Goal: Task Accomplishment & Management: Manage account settings

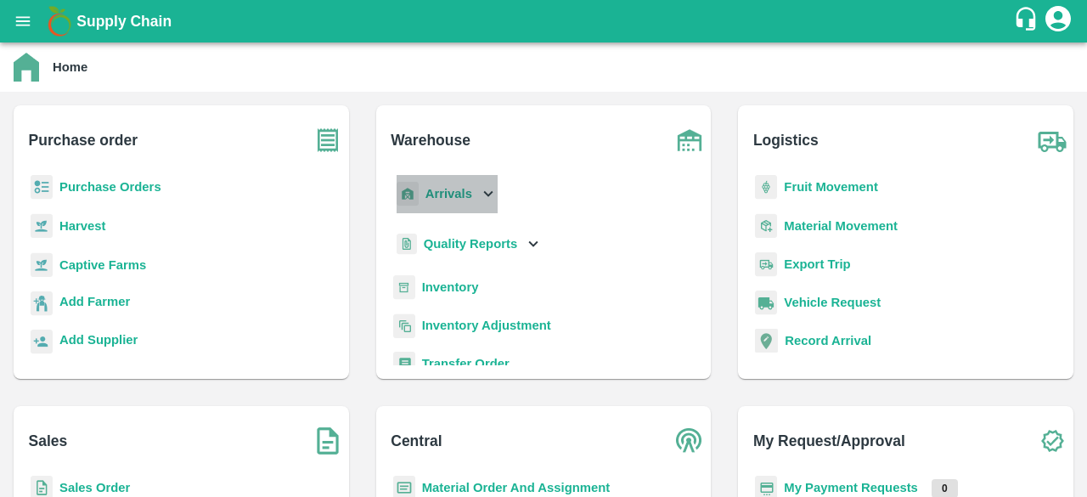
click at [484, 198] on icon at bounding box center [488, 193] width 19 height 19
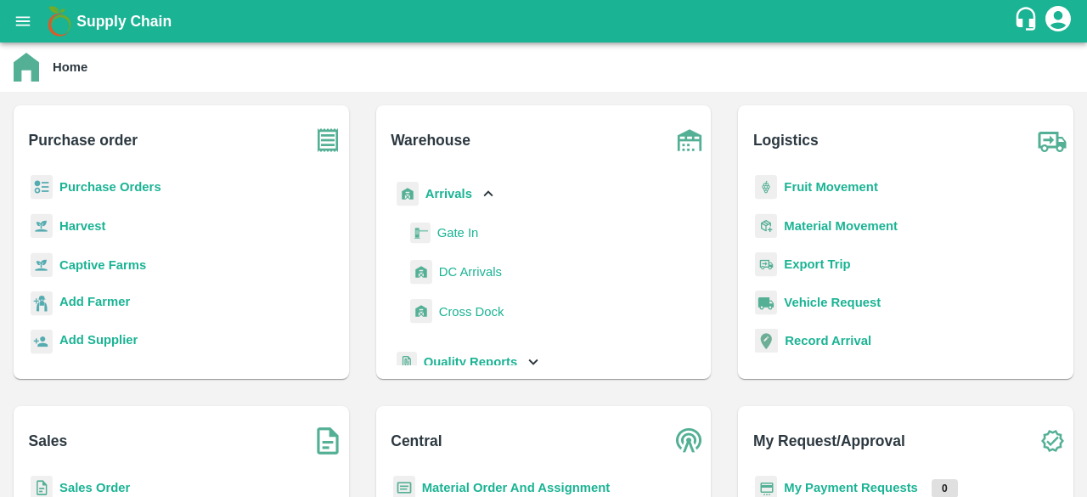
click at [455, 266] on span "DC Arrivals" at bounding box center [470, 271] width 63 height 19
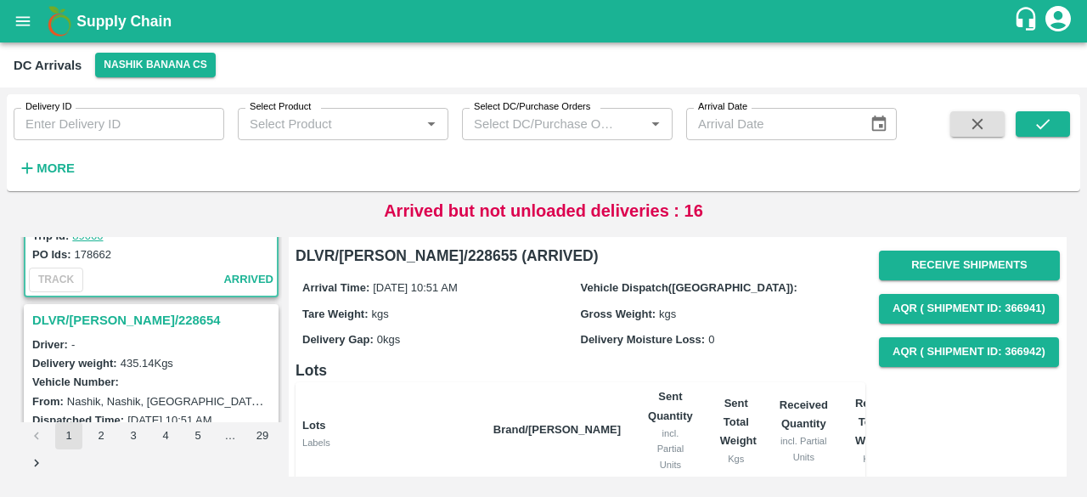
scroll to position [161, 0]
click at [44, 166] on strong "More" at bounding box center [56, 168] width 38 height 14
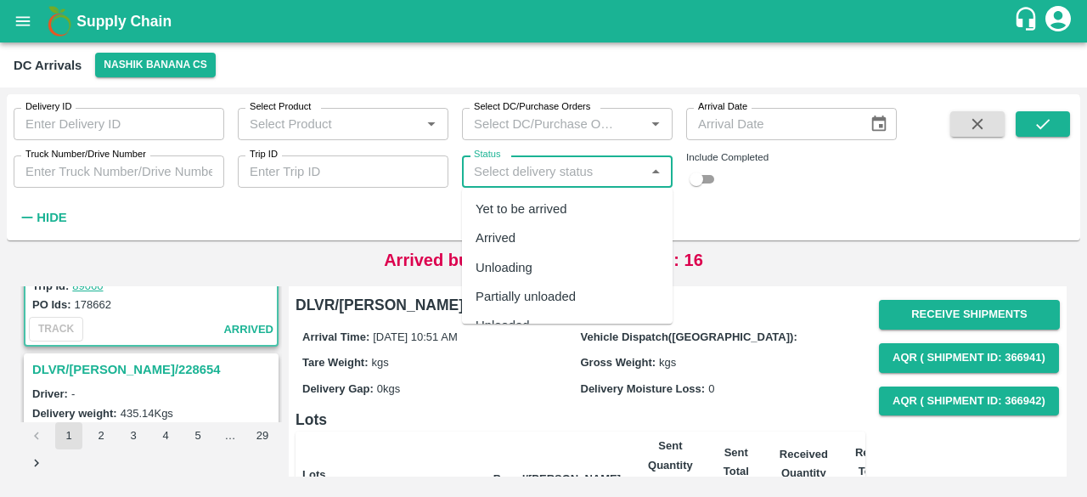
click at [494, 163] on input "Status" at bounding box center [553, 171] width 172 height 22
click at [504, 208] on div "Yet to be arrived" at bounding box center [521, 209] width 92 height 19
type input "Yet to be arrived"
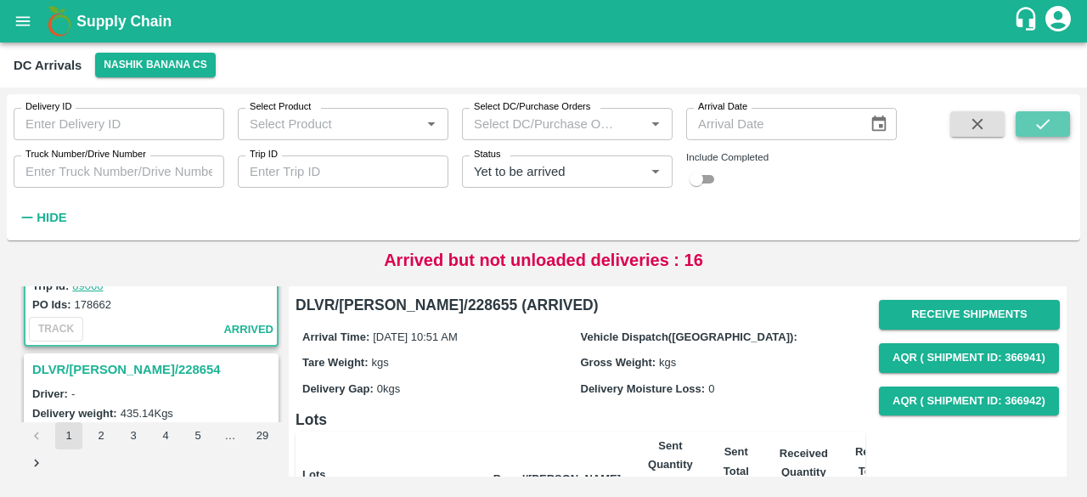
click at [1050, 115] on icon "submit" at bounding box center [1042, 124] width 19 height 19
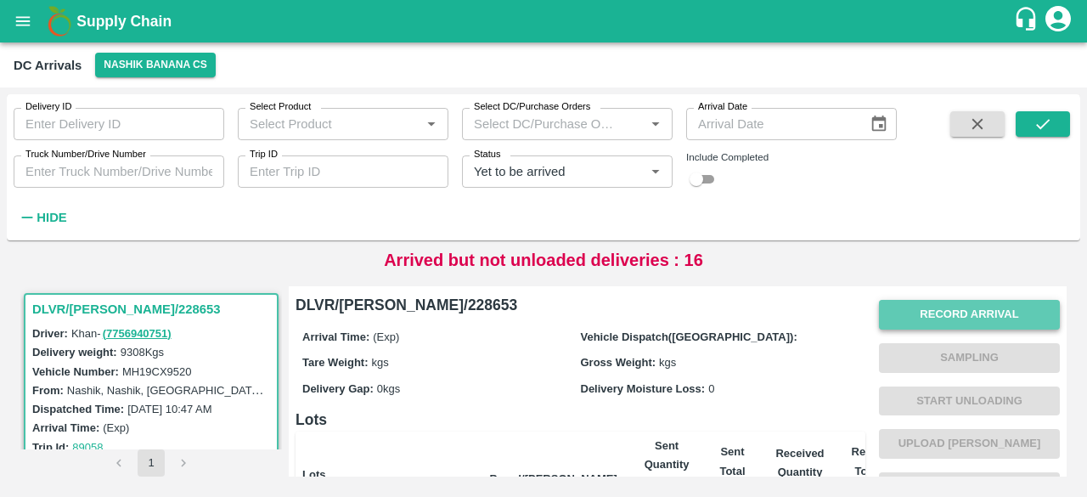
click at [965, 318] on button "Record Arrival" at bounding box center [969, 315] width 181 height 30
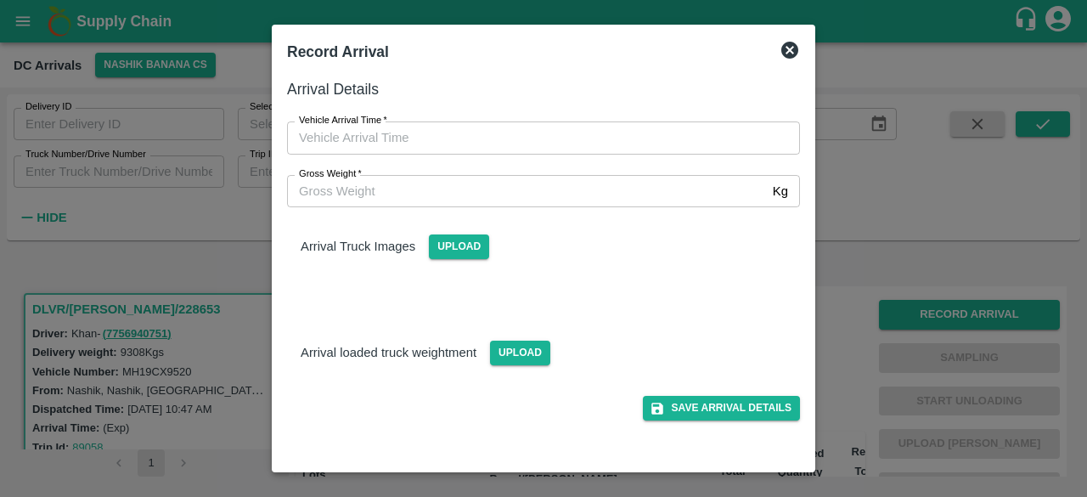
type input "DD/MM/YYYY hh:mm aa"
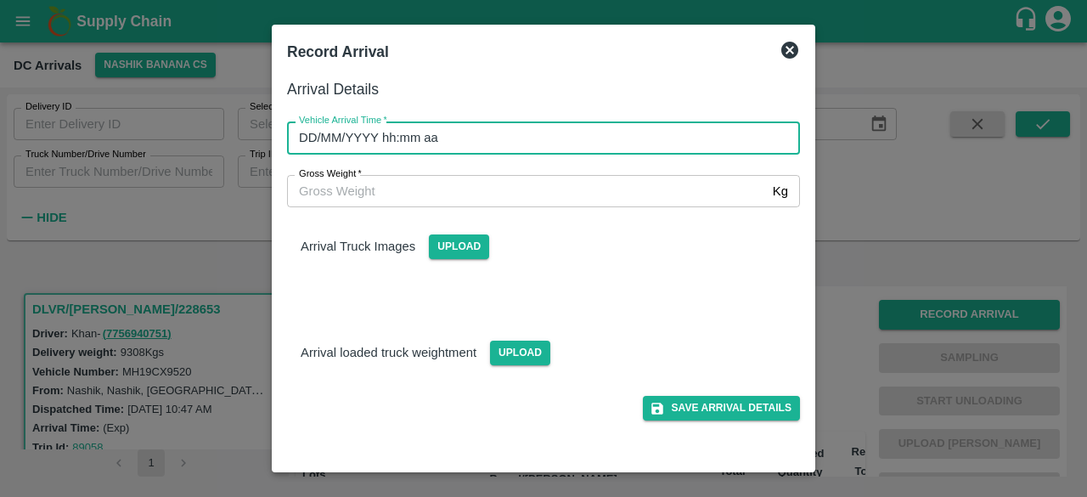
click at [596, 128] on input "DD/MM/YYYY hh:mm aa" at bounding box center [537, 137] width 501 height 32
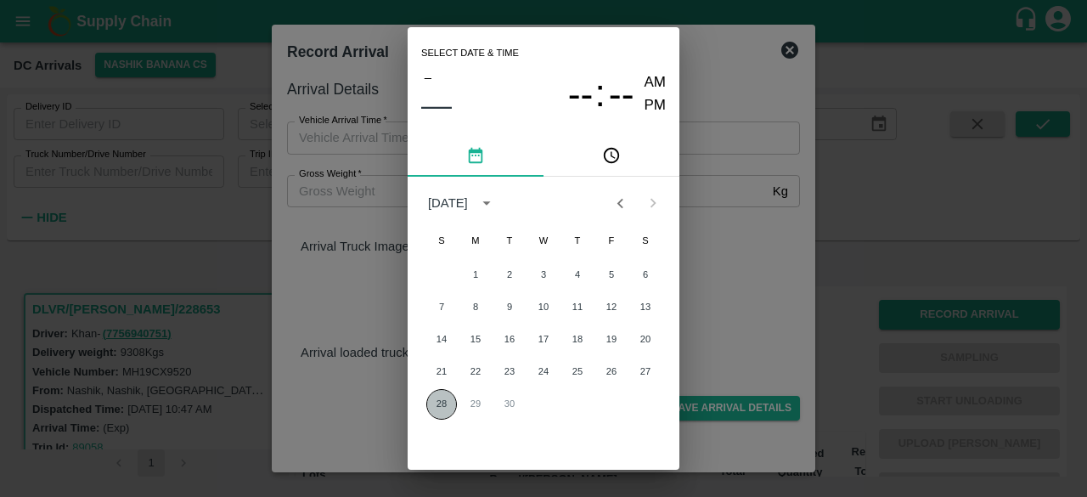
click at [436, 414] on button "28" at bounding box center [441, 404] width 31 height 31
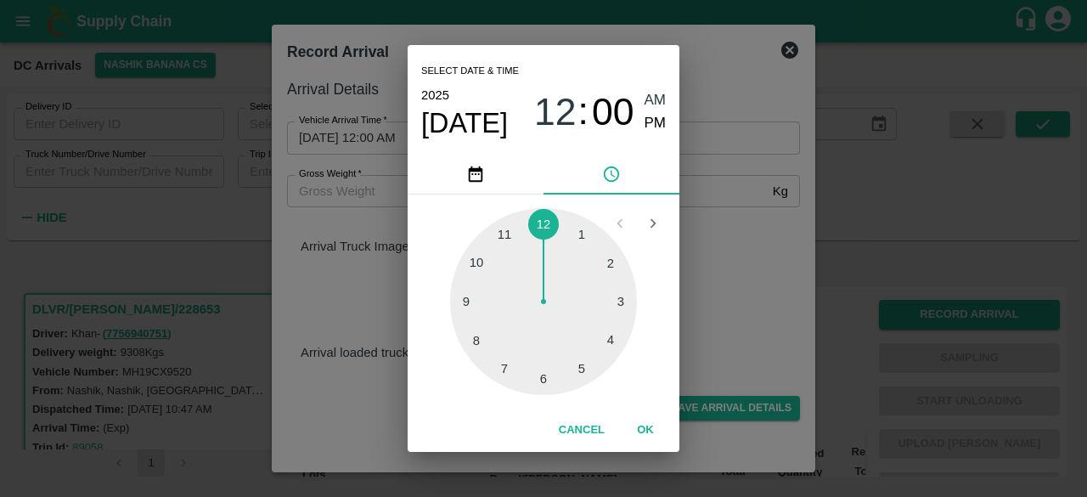
click at [479, 267] on div at bounding box center [543, 301] width 187 height 187
click at [614, 346] on div at bounding box center [543, 301] width 187 height 187
type input "[DATE] 10:20 AM"
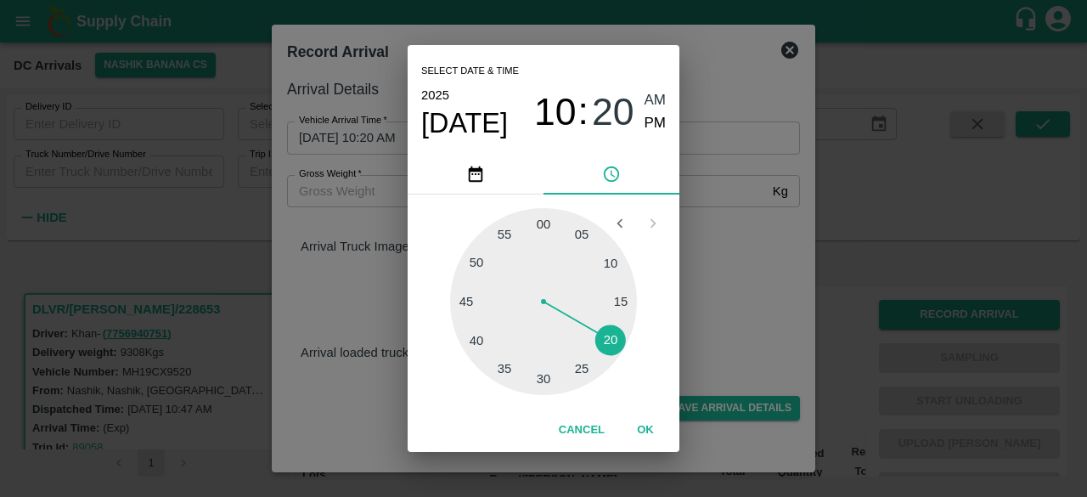
click at [734, 304] on div "Select date & time [DATE] 10 : 20 AM PM 05 10 15 20 25 30 35 40 45 50 55 00 Can…" at bounding box center [543, 248] width 1087 height 497
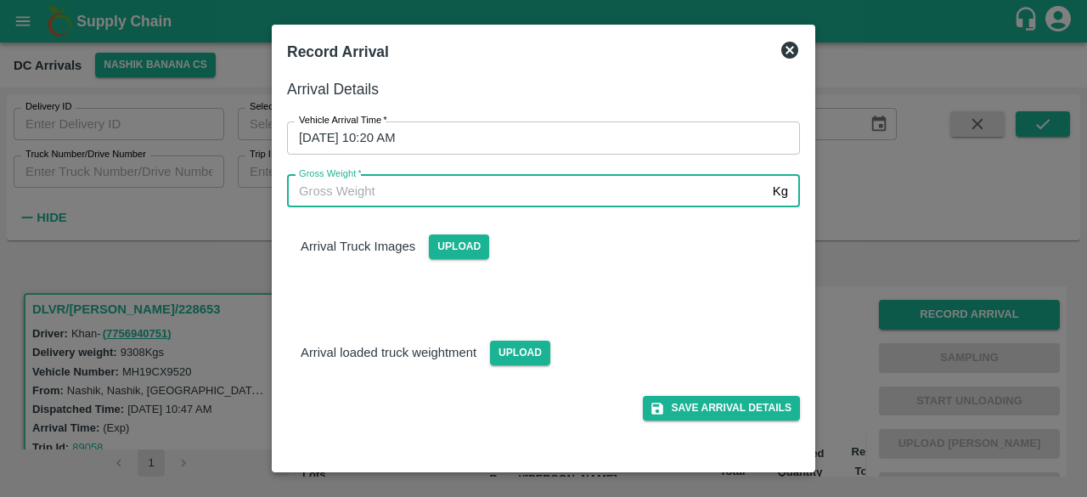
click at [395, 194] on input "Gross Weight   *" at bounding box center [526, 191] width 479 height 32
type input "17275"
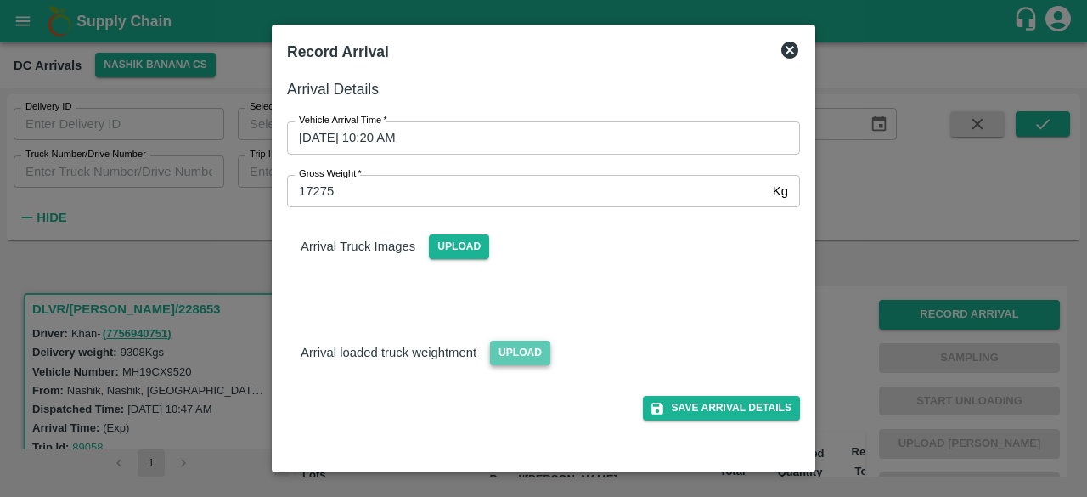
click at [514, 356] on span "Upload" at bounding box center [520, 352] width 60 height 25
click at [0, 0] on input "Upload" at bounding box center [0, 0] width 0 height 0
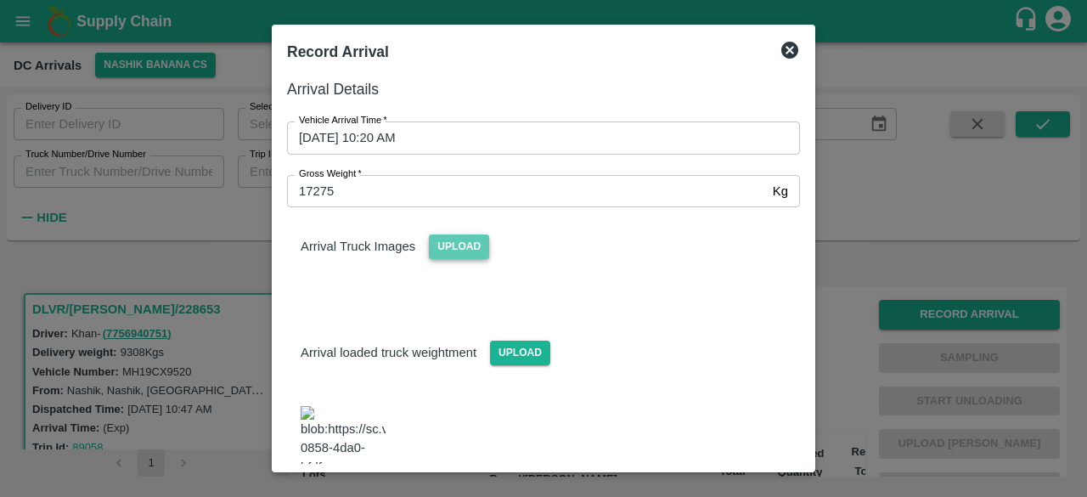
click at [440, 241] on span "Upload" at bounding box center [459, 246] width 60 height 25
click at [0, 0] on input "Upload" at bounding box center [0, 0] width 0 height 0
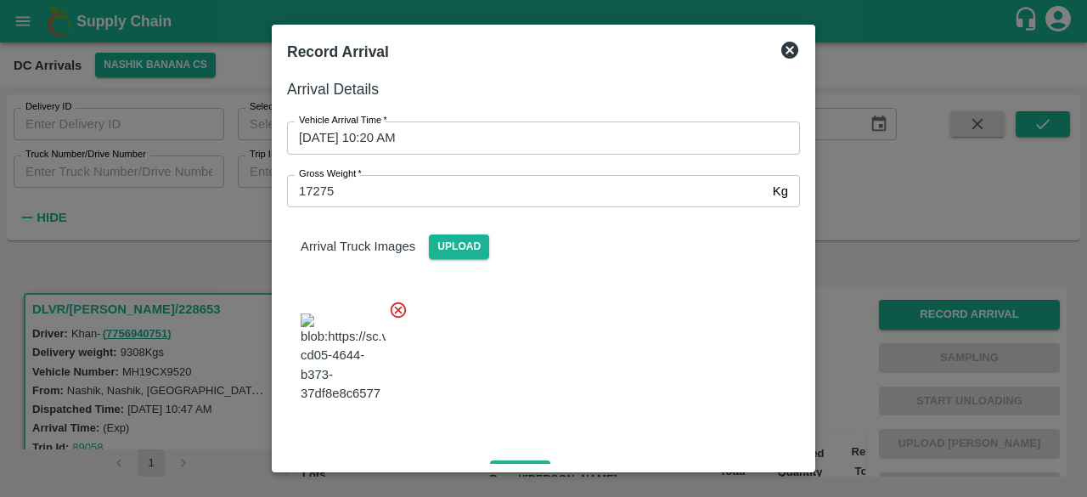
scroll to position [265, 0]
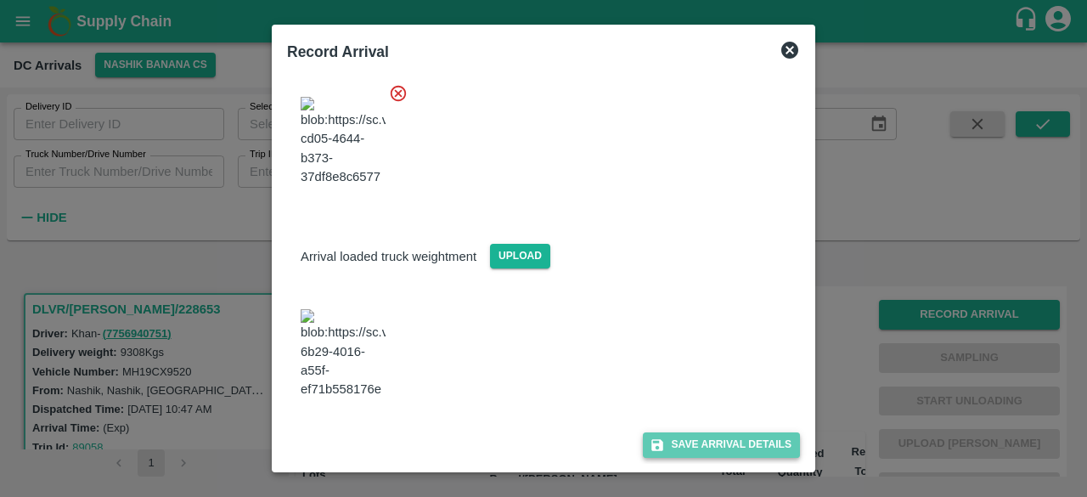
click at [716, 437] on button "Save Arrival Details" at bounding box center [721, 444] width 157 height 25
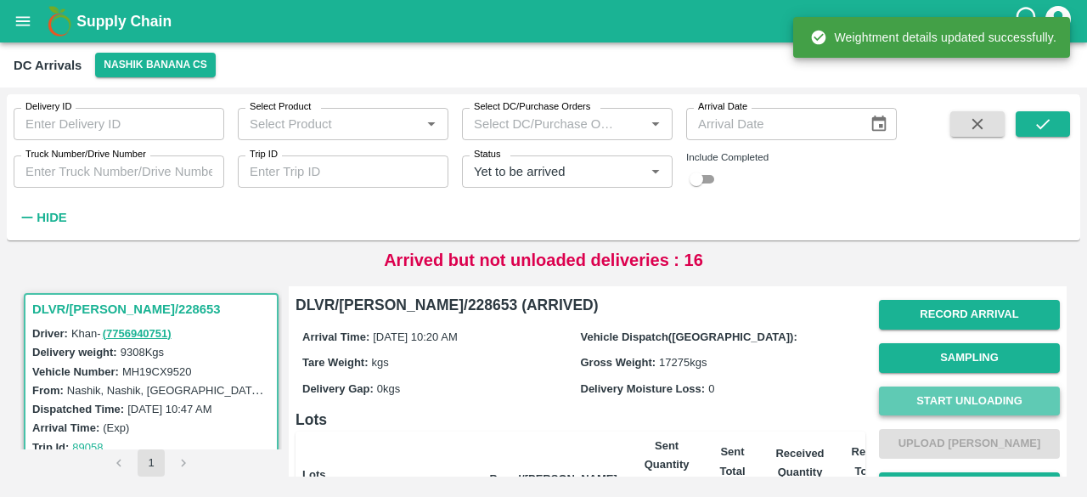
click at [963, 390] on button "Start Unloading" at bounding box center [969, 401] width 181 height 30
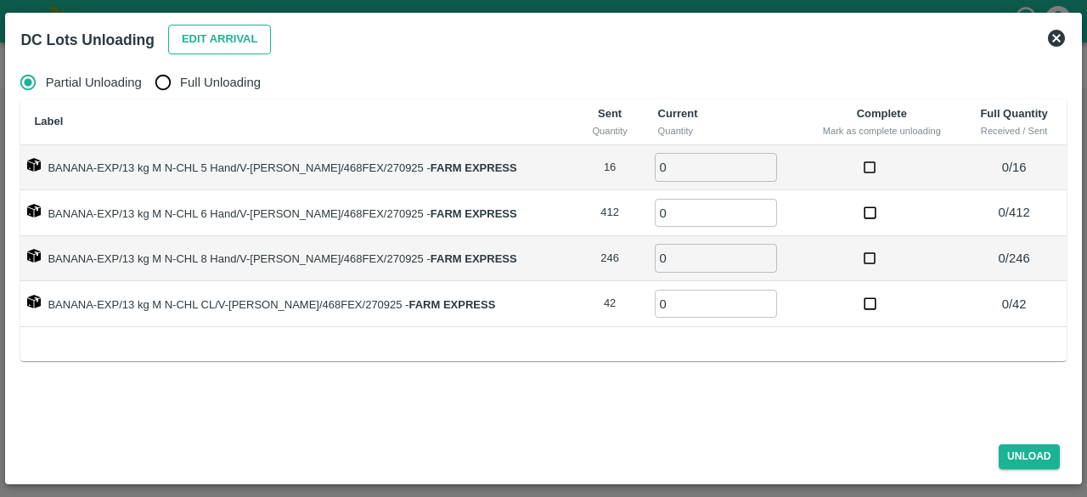
click at [201, 38] on button "Edit Arrival" at bounding box center [220, 40] width 104 height 30
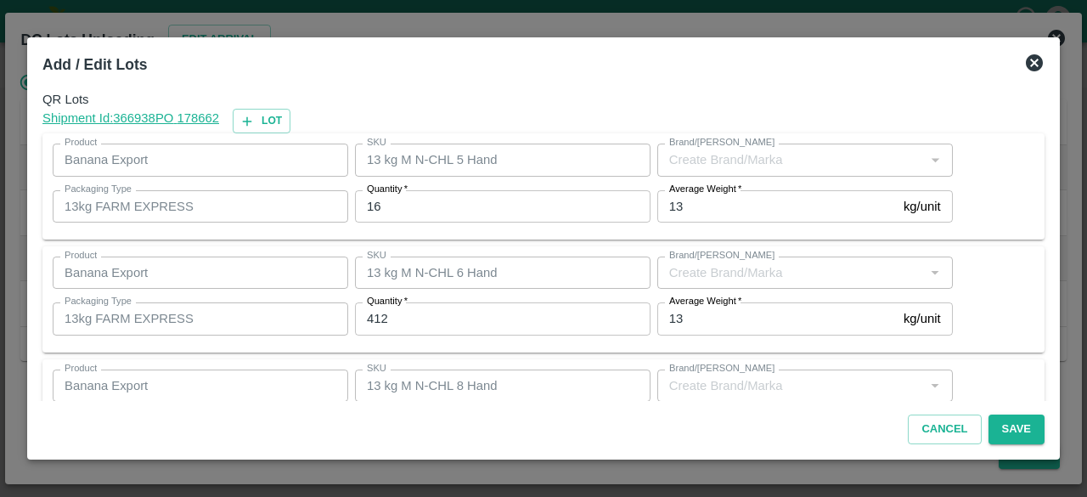
type input "FARM EXPRESS"
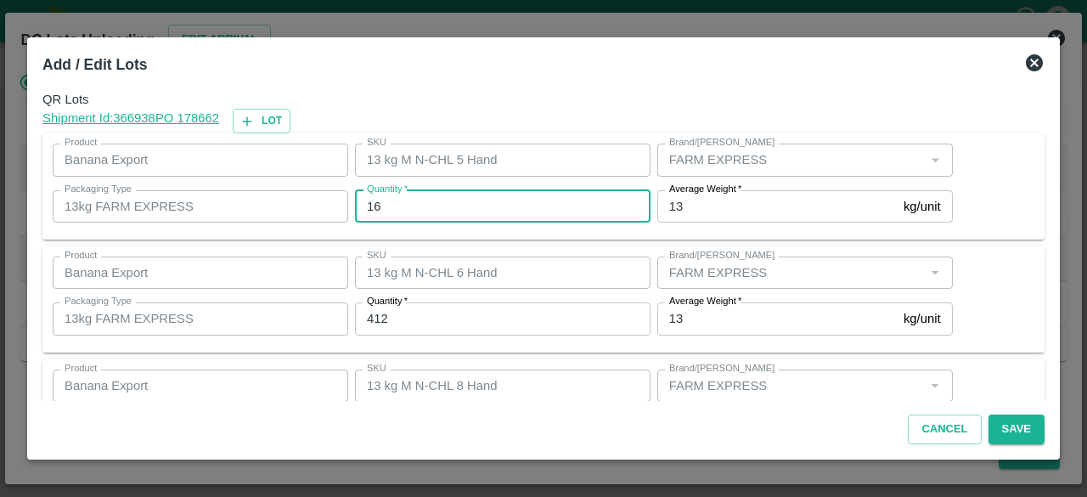
click at [374, 207] on input "16" at bounding box center [502, 206] width 295 height 32
type input "14"
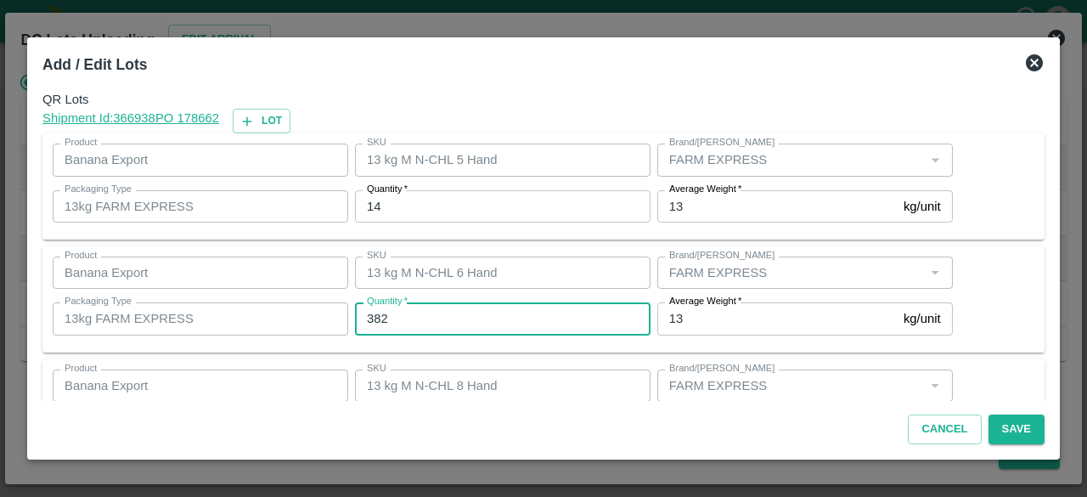
type input "382"
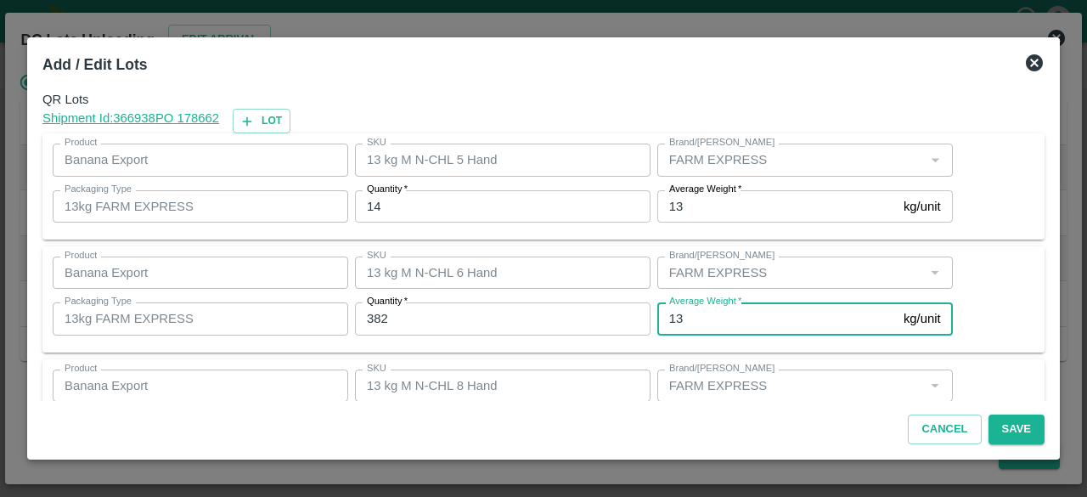
scroll to position [188, 0]
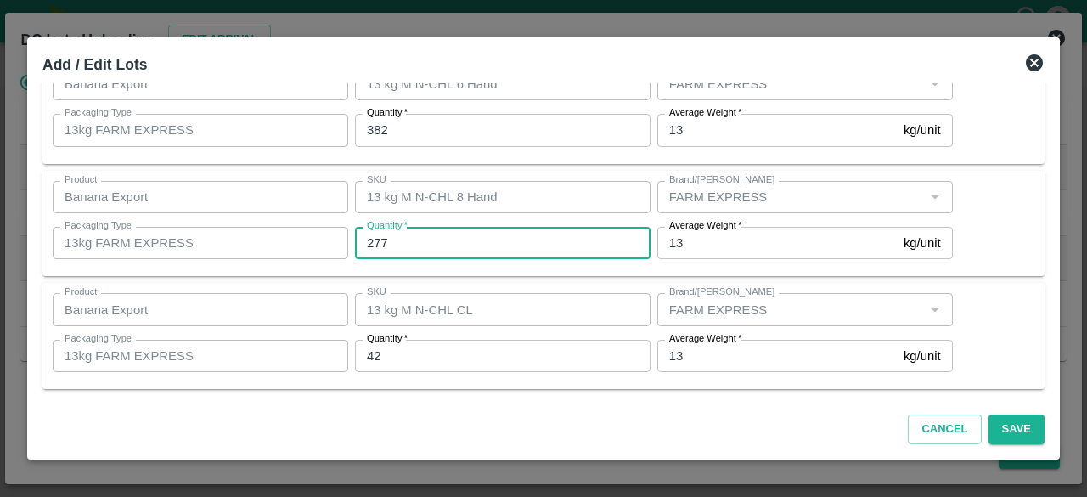
type input "277"
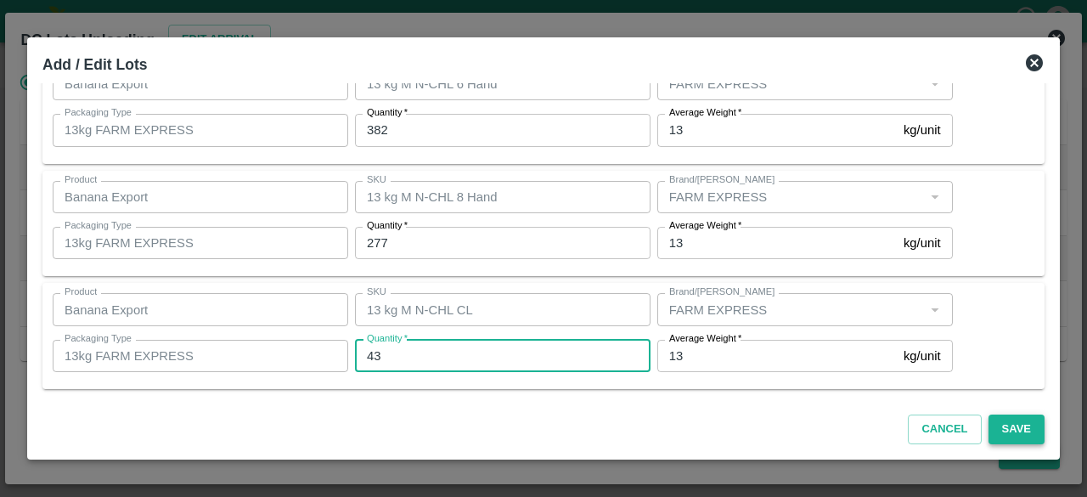
type input "43"
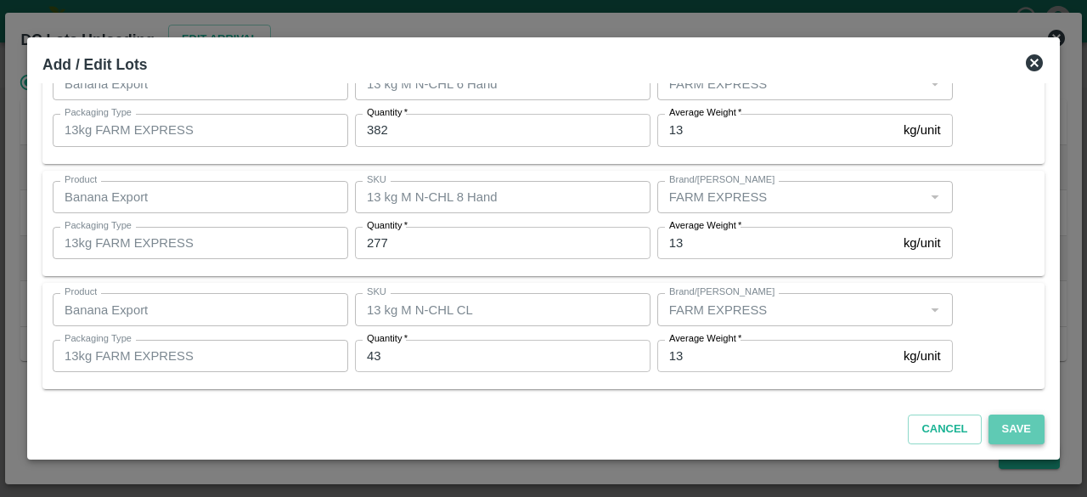
click at [1017, 438] on button "Save" at bounding box center [1016, 429] width 56 height 30
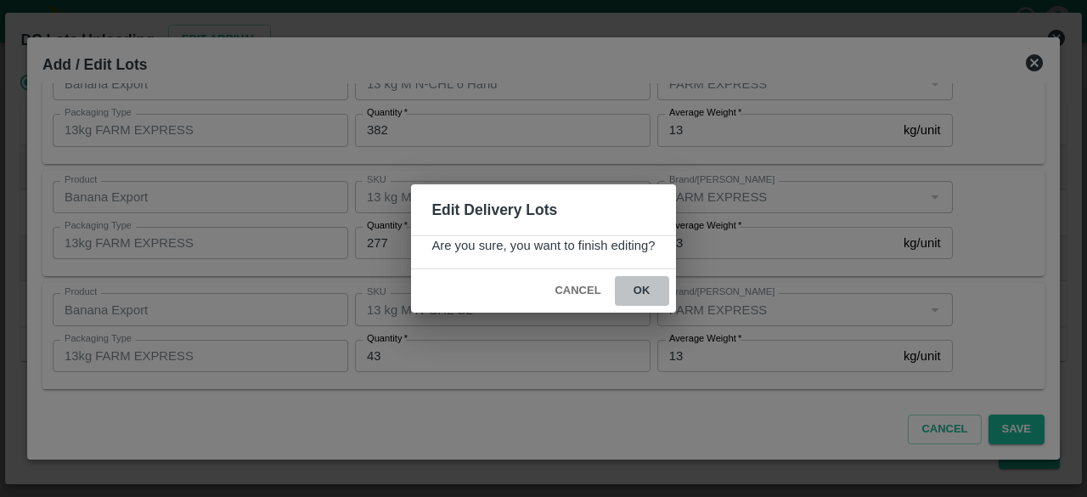
click at [639, 291] on button "ok" at bounding box center [642, 291] width 54 height 30
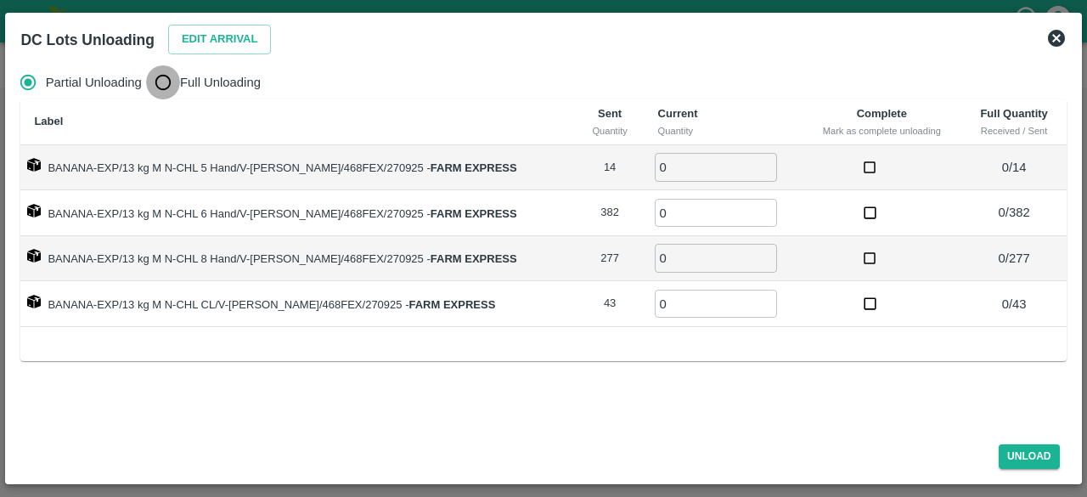
click at [164, 85] on input "Full Unloading" at bounding box center [163, 82] width 34 height 34
radio input "true"
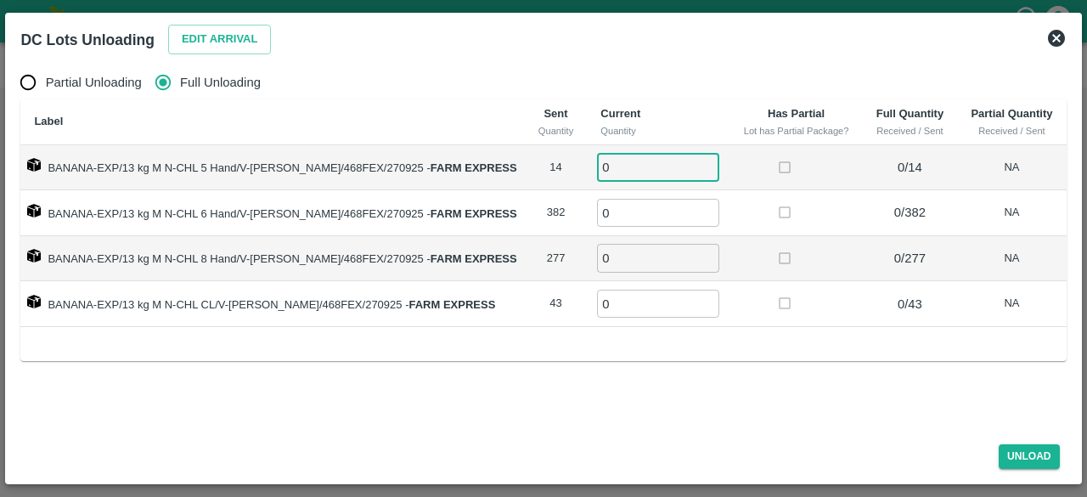
click at [615, 165] on input "0" at bounding box center [658, 167] width 122 height 28
type input "14"
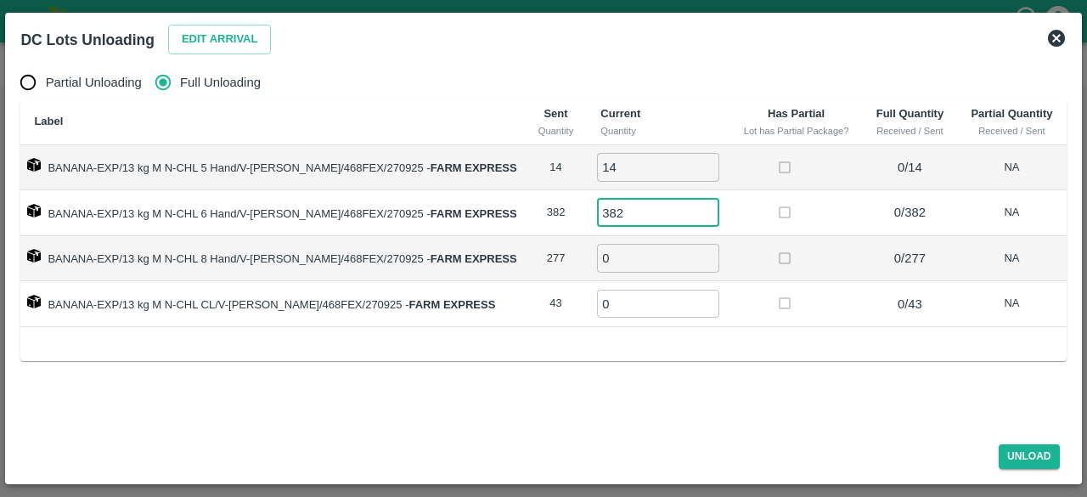
type input "382"
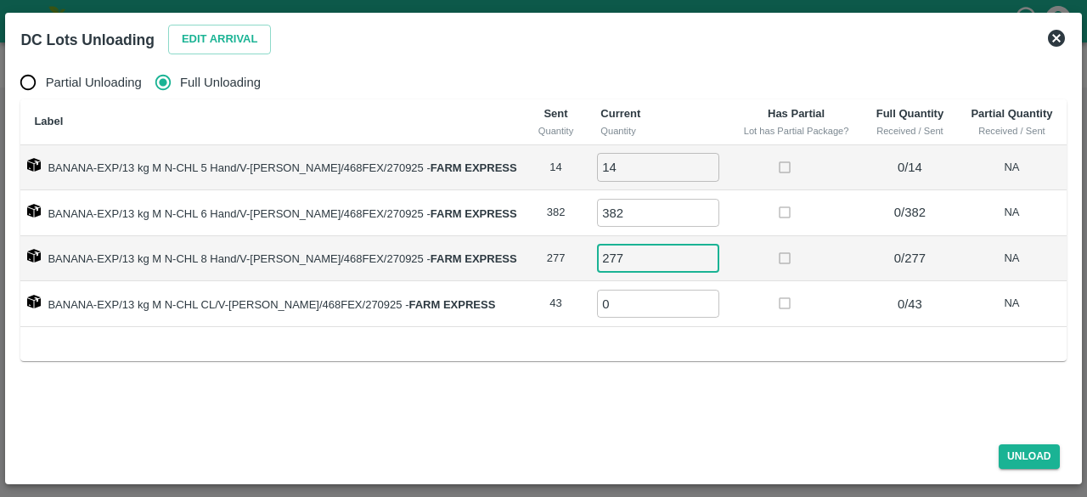
type input "277"
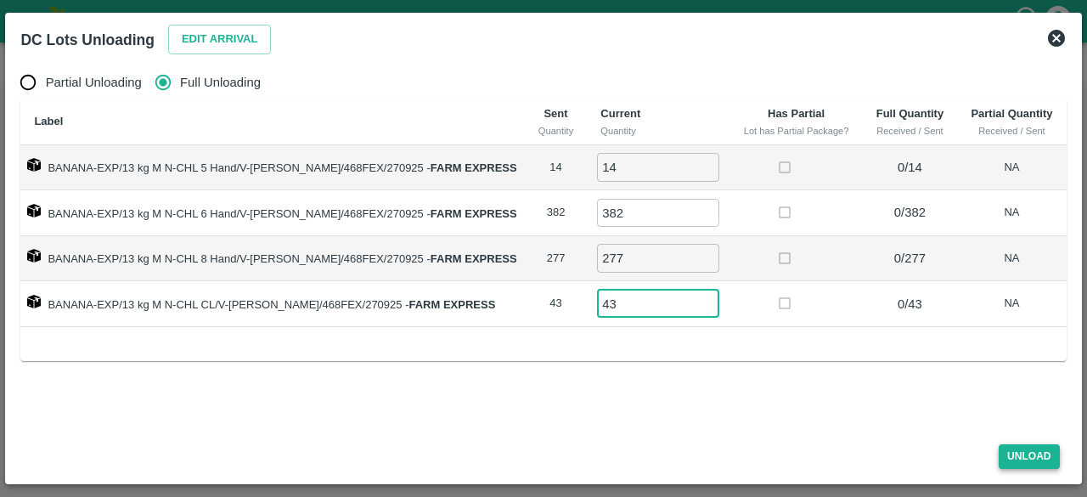
type input "43"
click at [1033, 453] on button "Unload" at bounding box center [1028, 456] width 61 height 25
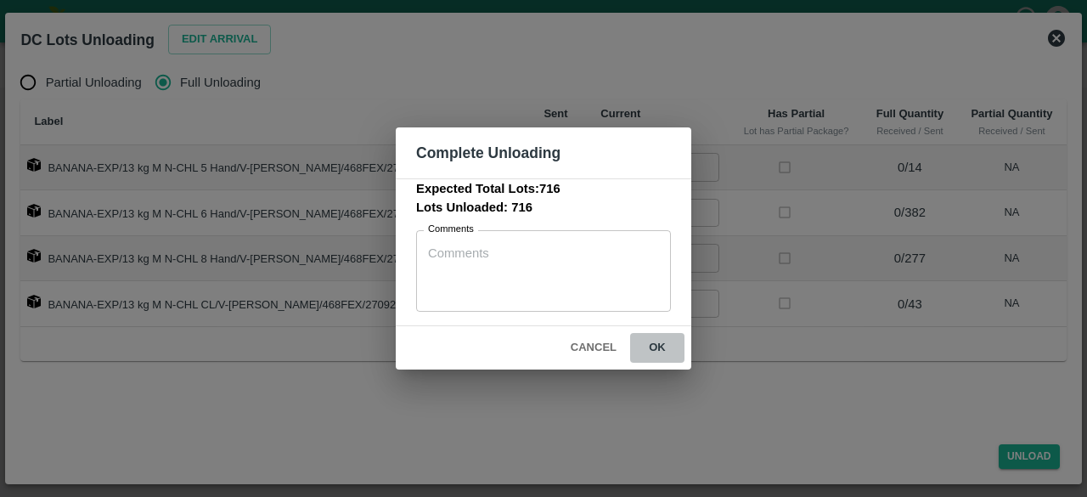
click at [658, 345] on button "ok" at bounding box center [657, 348] width 54 height 30
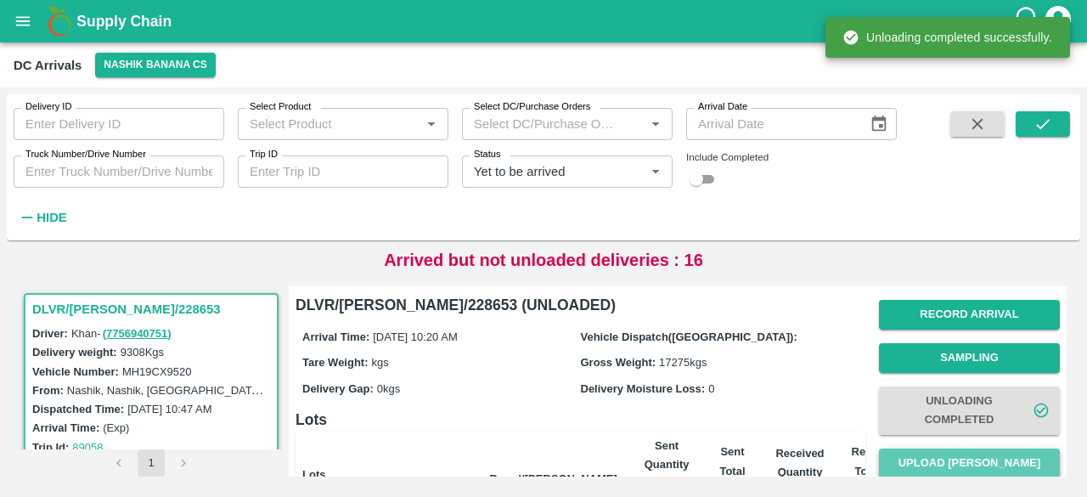
click at [969, 457] on button "Upload [PERSON_NAME]" at bounding box center [969, 463] width 181 height 30
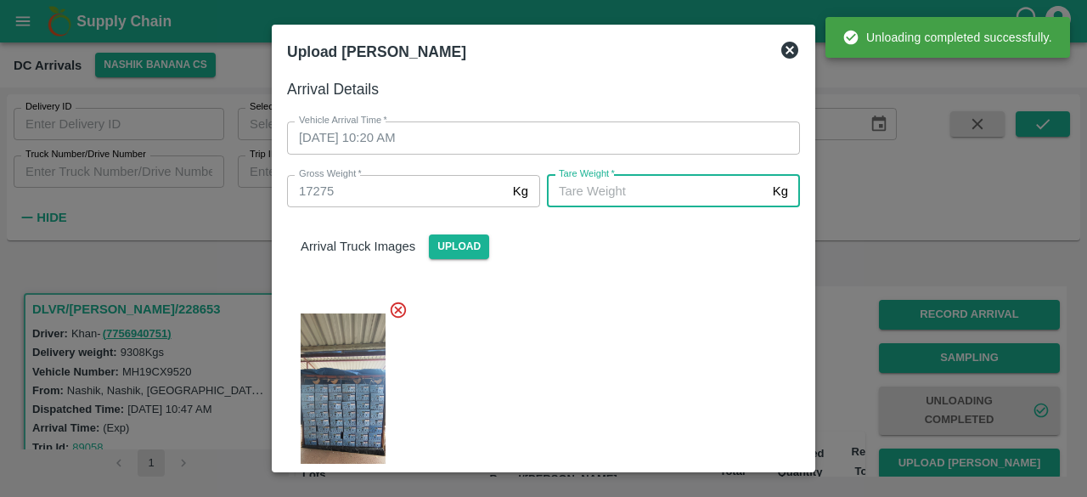
click at [693, 191] on input "[PERSON_NAME]   *" at bounding box center [656, 191] width 219 height 32
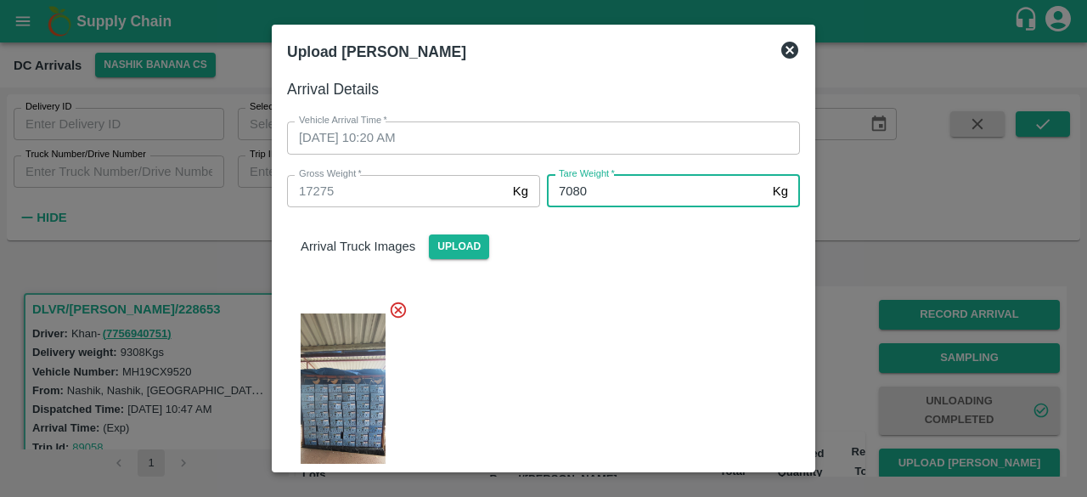
type input "7080"
click at [686, 262] on div "Arrival Truck Images Upload" at bounding box center [536, 363] width 526 height 339
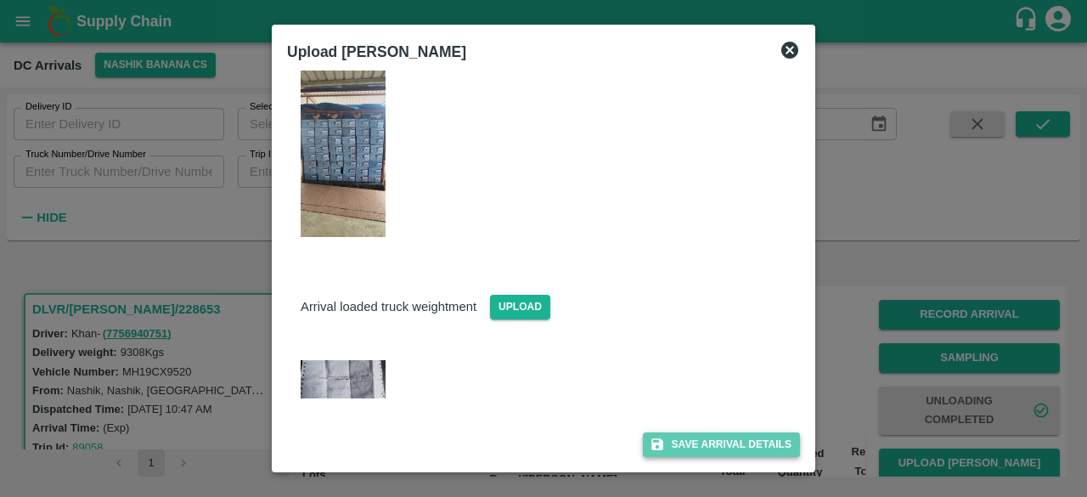
click at [717, 439] on button "Save Arrival Details" at bounding box center [721, 444] width 157 height 25
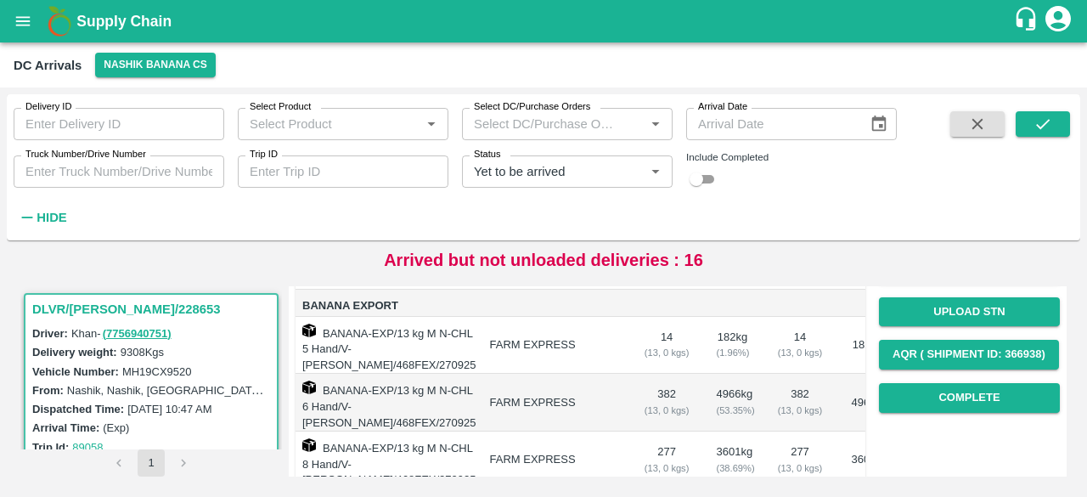
scroll to position [233, 0]
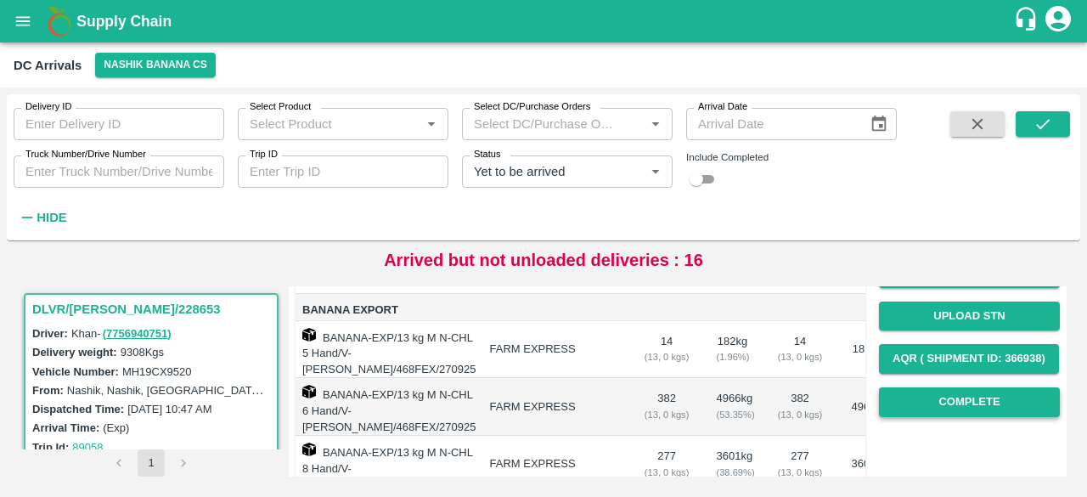
click at [965, 405] on button "Complete" at bounding box center [969, 402] width 181 height 30
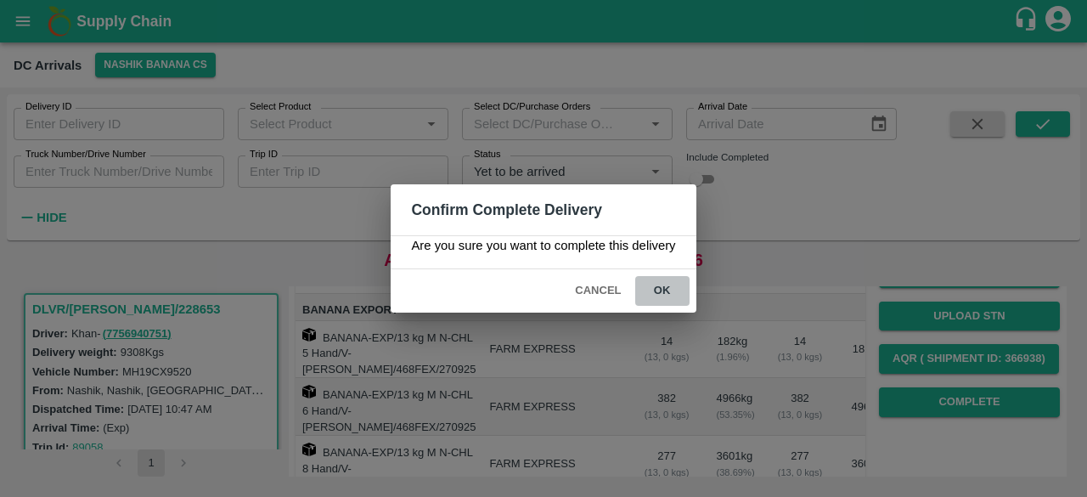
click at [655, 281] on button "ok" at bounding box center [662, 291] width 54 height 30
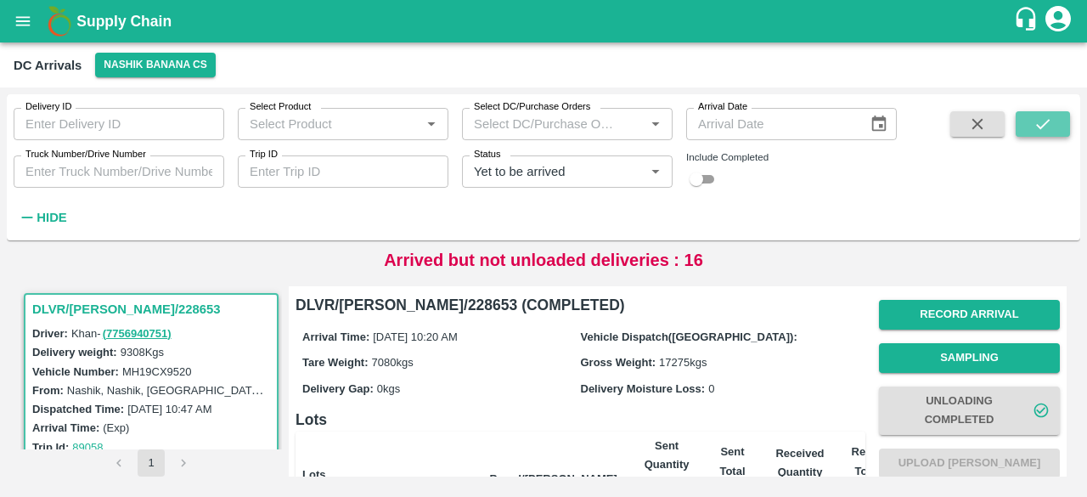
click at [1060, 120] on button "submit" at bounding box center [1042, 123] width 54 height 25
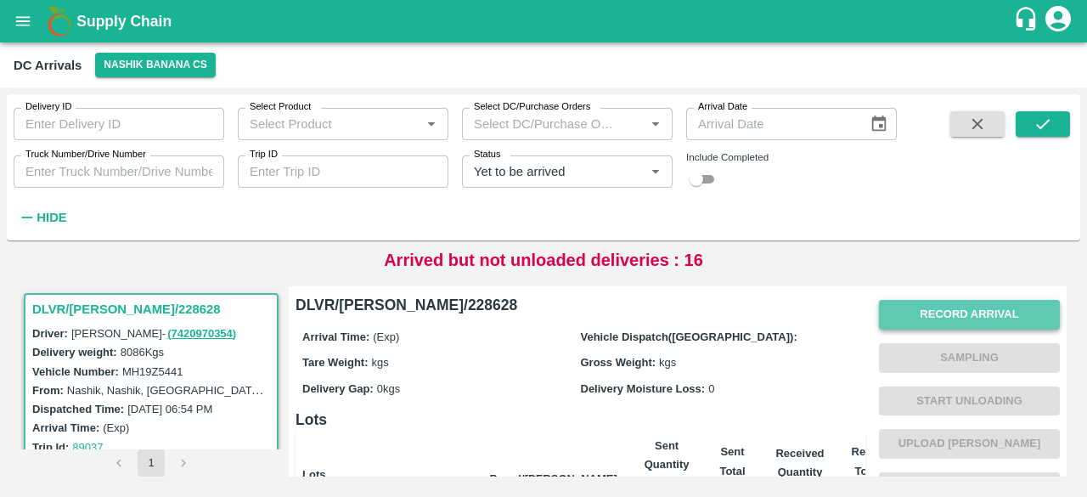
click at [955, 329] on button "Record Arrival" at bounding box center [969, 315] width 181 height 30
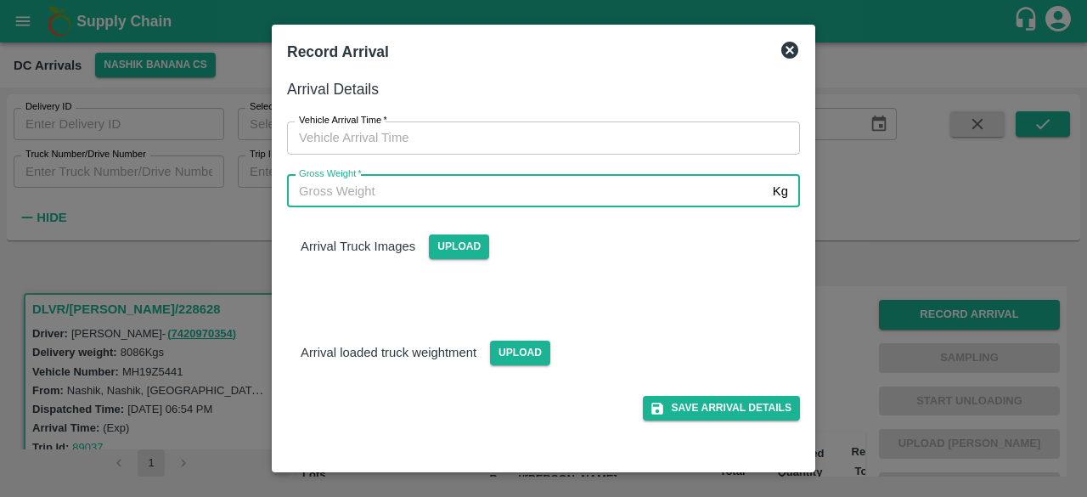
click at [586, 200] on input "Gross Weight   *" at bounding box center [526, 191] width 479 height 32
type input "14655"
type input "DD/MM/YYYY hh:mm aa"
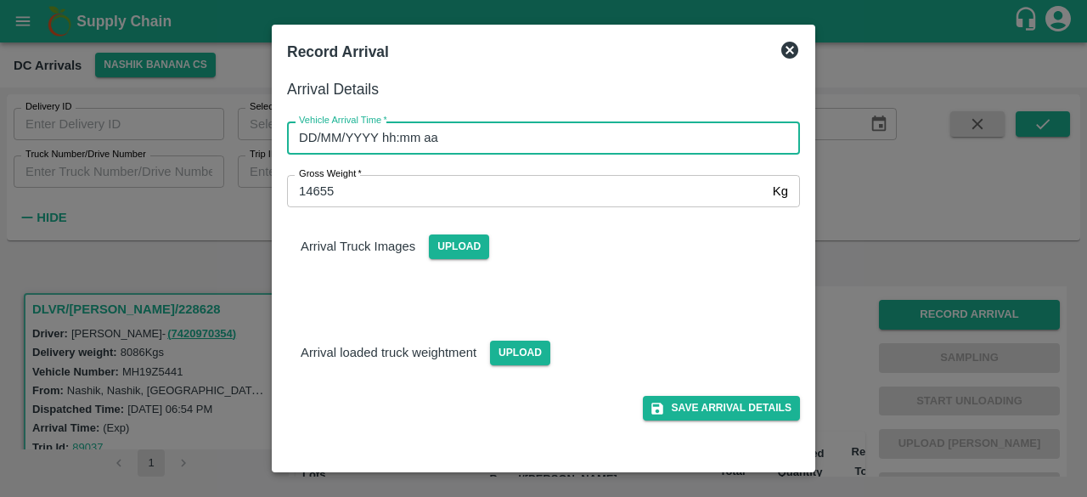
click at [553, 138] on input "DD/MM/YYYY hh:mm aa" at bounding box center [537, 137] width 501 height 32
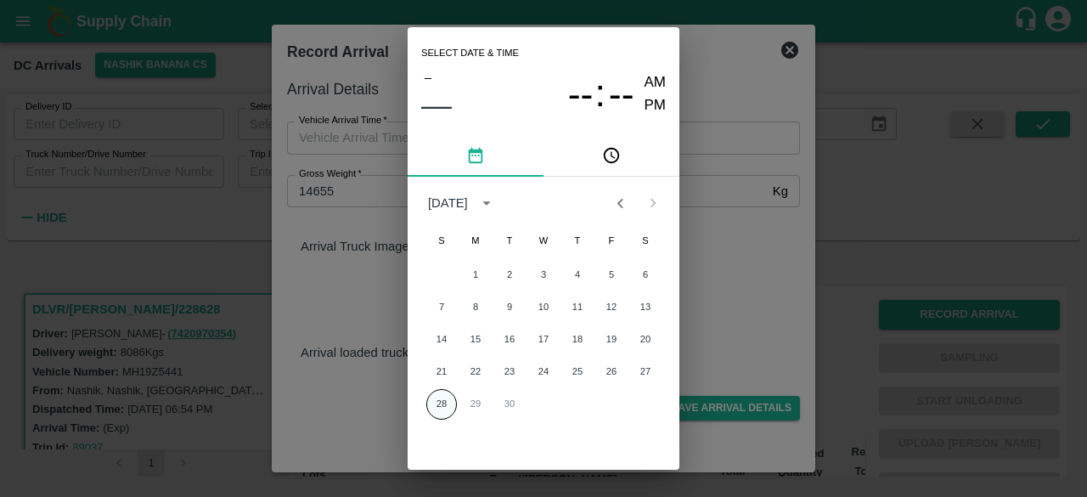
click at [438, 407] on button "28" at bounding box center [441, 404] width 31 height 31
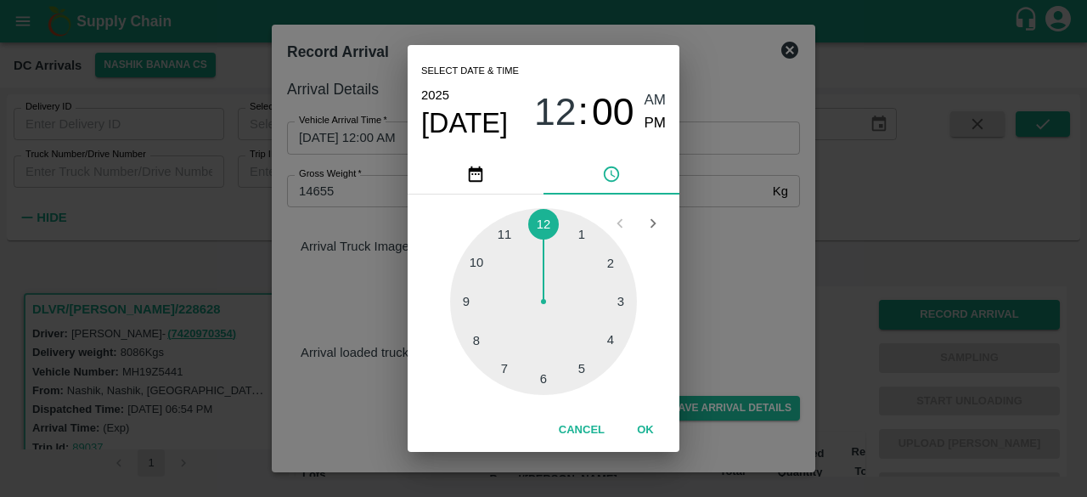
click at [538, 224] on div at bounding box center [543, 301] width 187 height 187
click at [542, 374] on div at bounding box center [543, 301] width 187 height 187
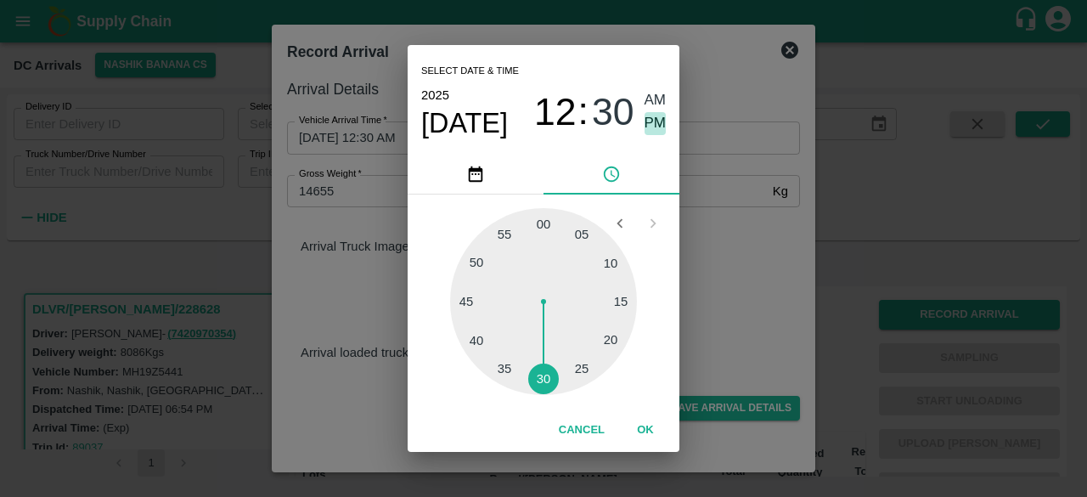
click at [654, 123] on span "PM" at bounding box center [655, 123] width 22 height 23
type input "[DATE] 12:30 PM"
click at [712, 252] on div "Select date & time [DATE] 12 : 30 AM PM 05 10 15 20 25 30 35 40 45 50 55 00 Can…" at bounding box center [543, 248] width 1087 height 497
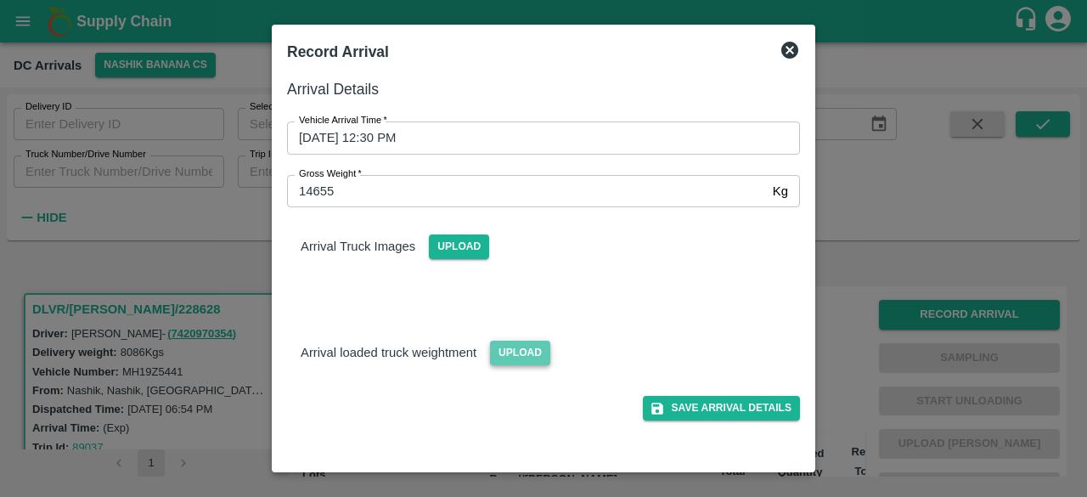
click at [524, 352] on span "Upload" at bounding box center [520, 352] width 60 height 25
click at [0, 0] on input "Upload" at bounding box center [0, 0] width 0 height 0
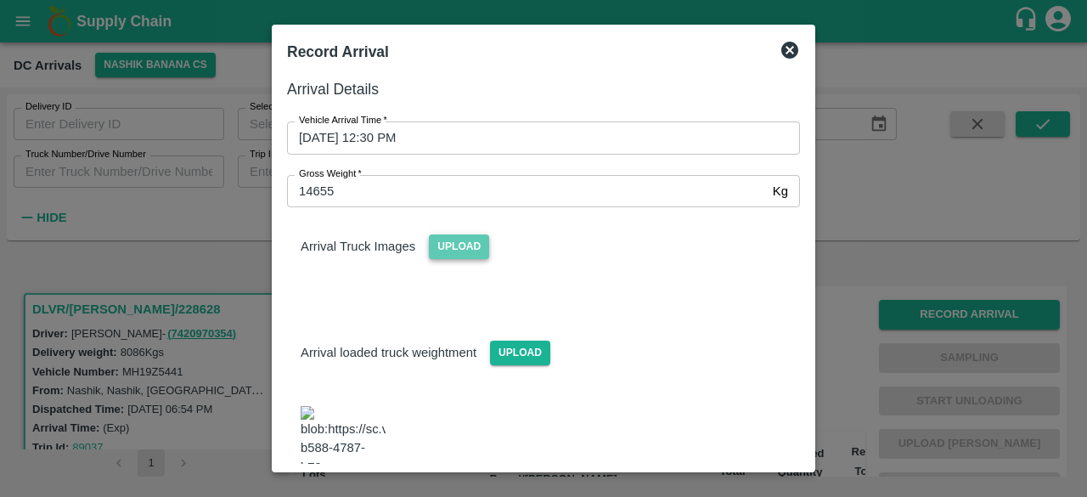
click at [448, 247] on span "Upload" at bounding box center [459, 246] width 60 height 25
click at [0, 0] on input "Upload" at bounding box center [0, 0] width 0 height 0
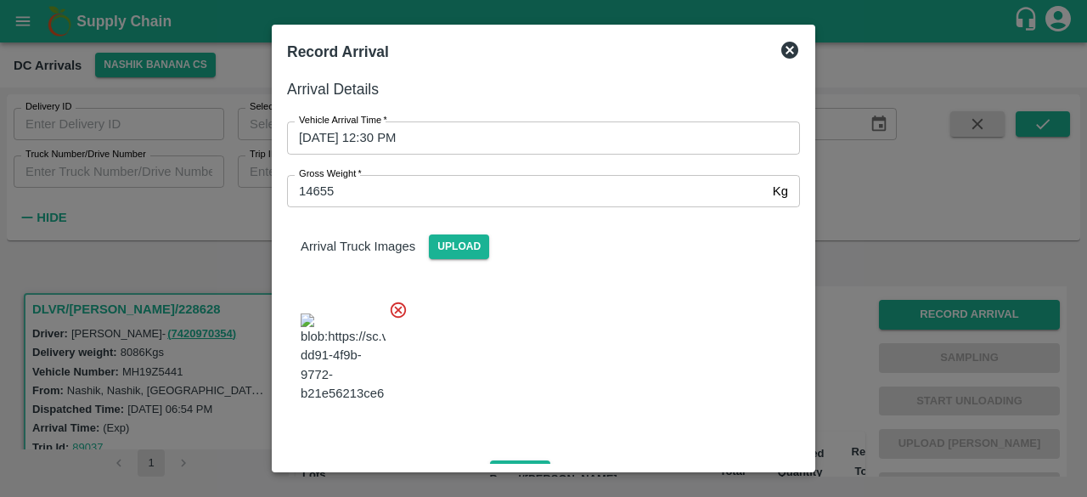
scroll to position [255, 0]
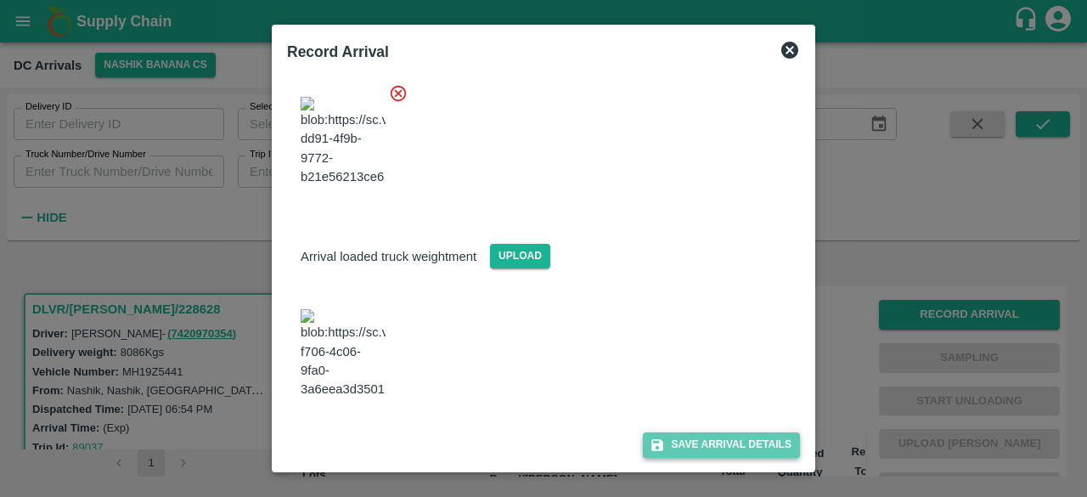
click at [727, 438] on button "Save Arrival Details" at bounding box center [721, 444] width 157 height 25
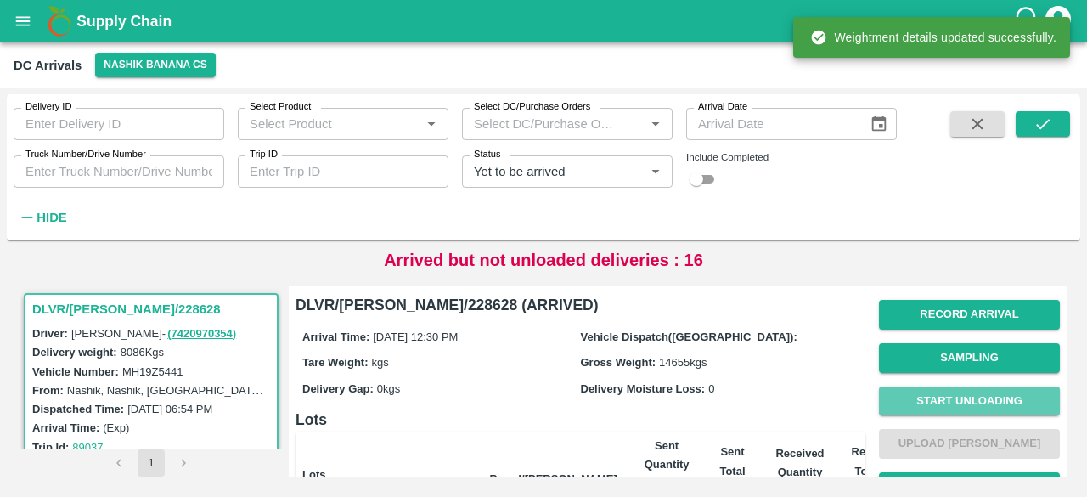
click at [965, 400] on button "Start Unloading" at bounding box center [969, 401] width 181 height 30
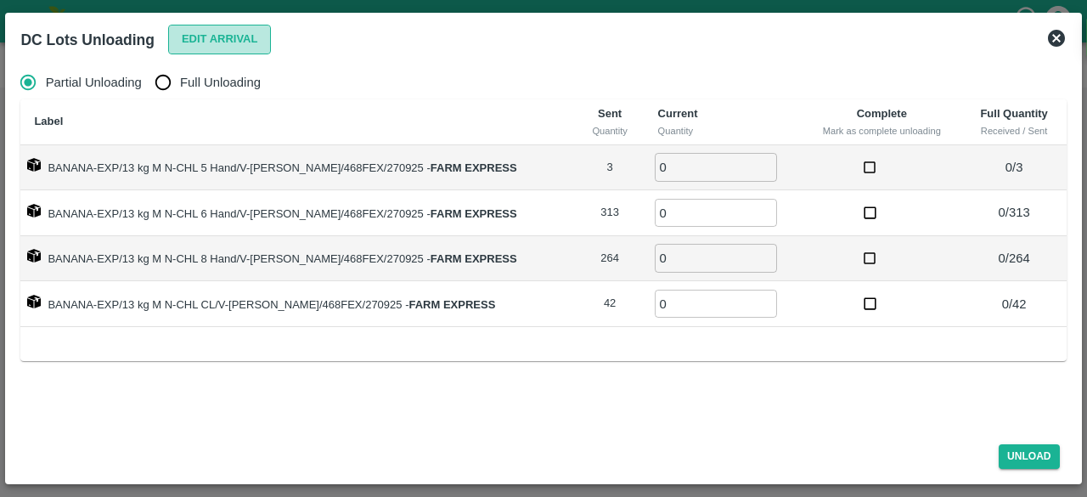
click at [222, 38] on button "Edit Arrival" at bounding box center [220, 40] width 104 height 30
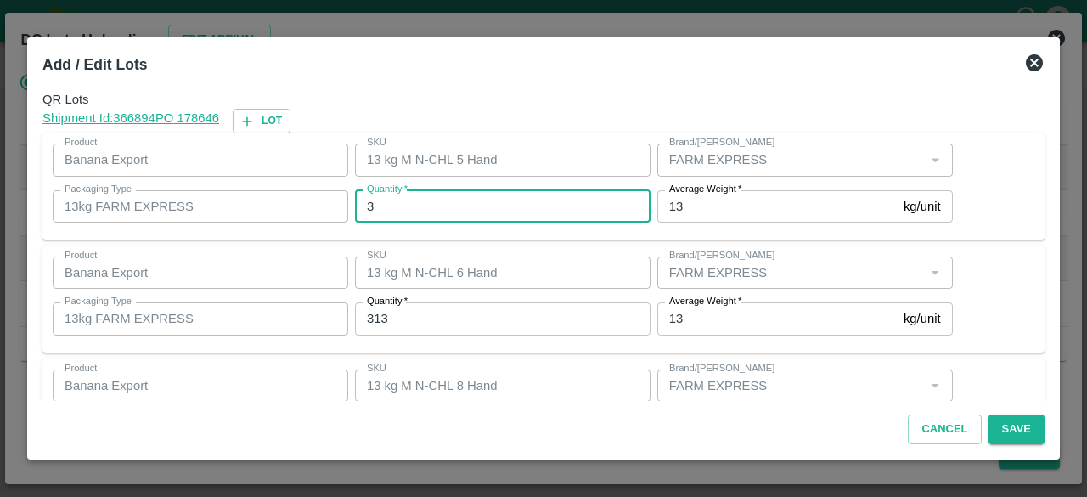
click at [385, 195] on input "3" at bounding box center [502, 206] width 295 height 32
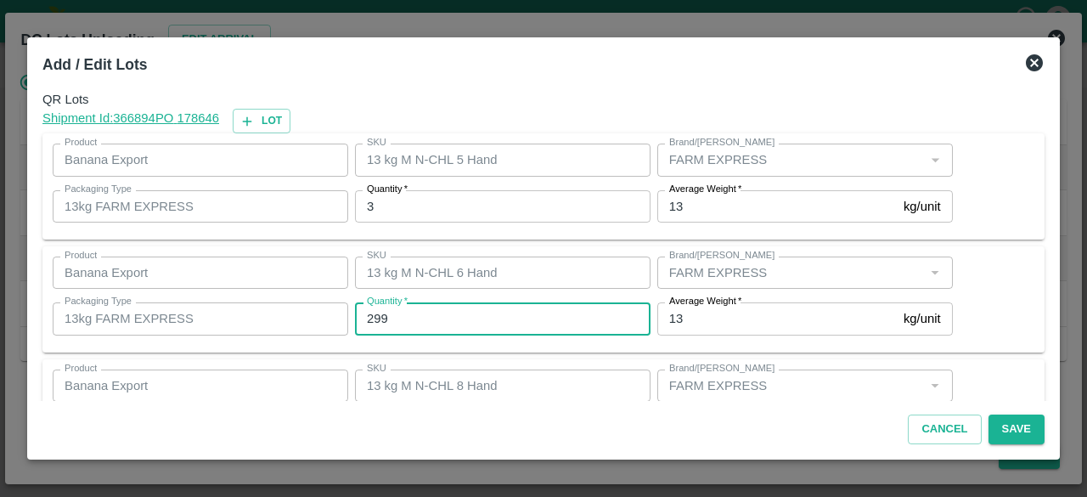
type input "299"
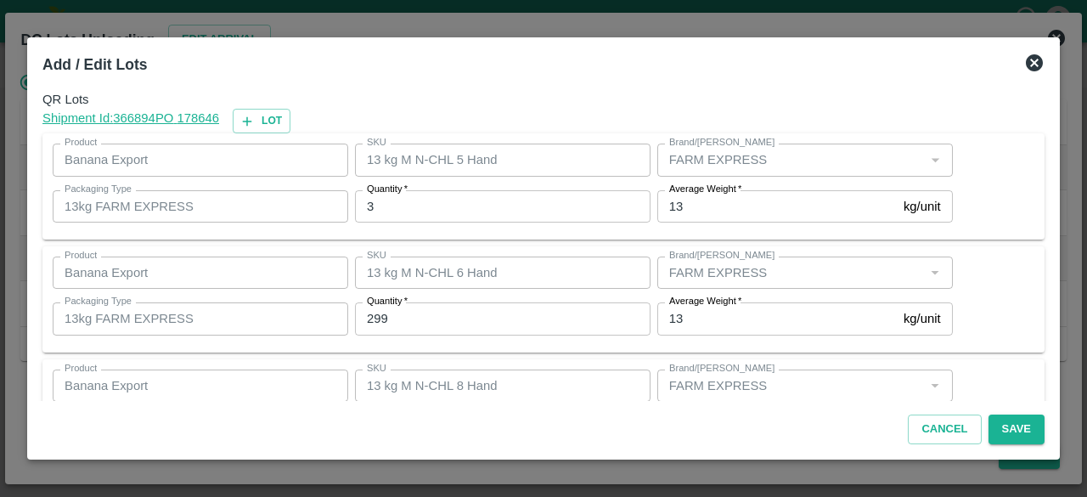
scroll to position [188, 0]
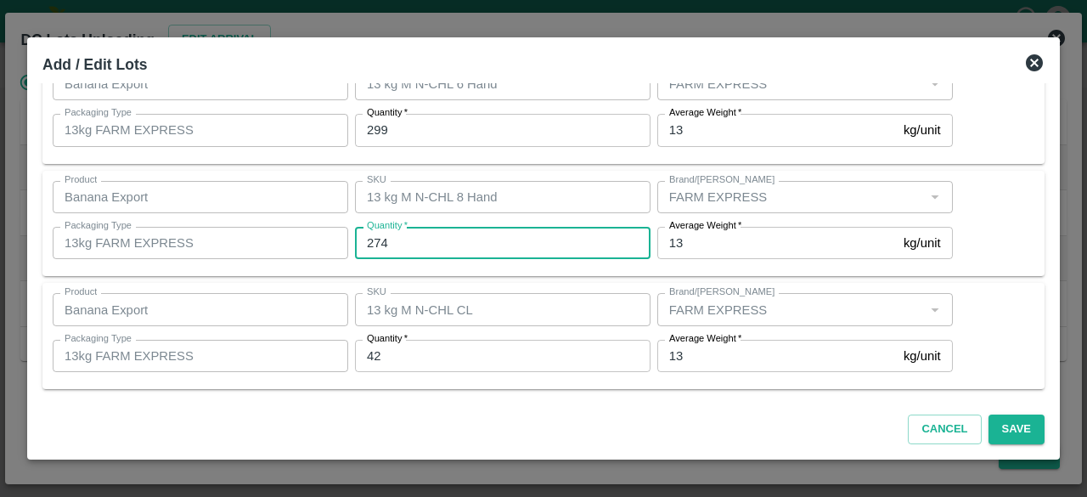
type input "274"
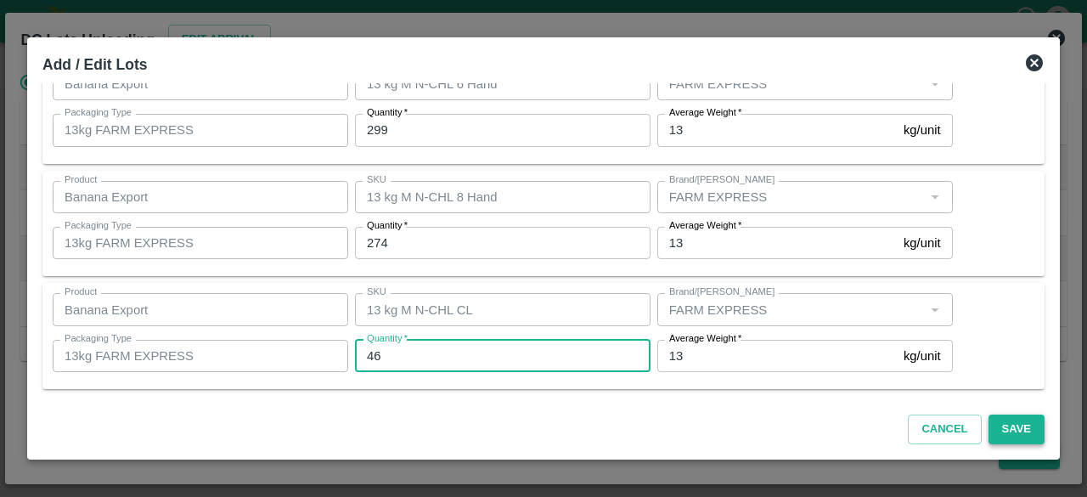
type input "46"
click at [1017, 428] on button "Save" at bounding box center [1016, 429] width 56 height 30
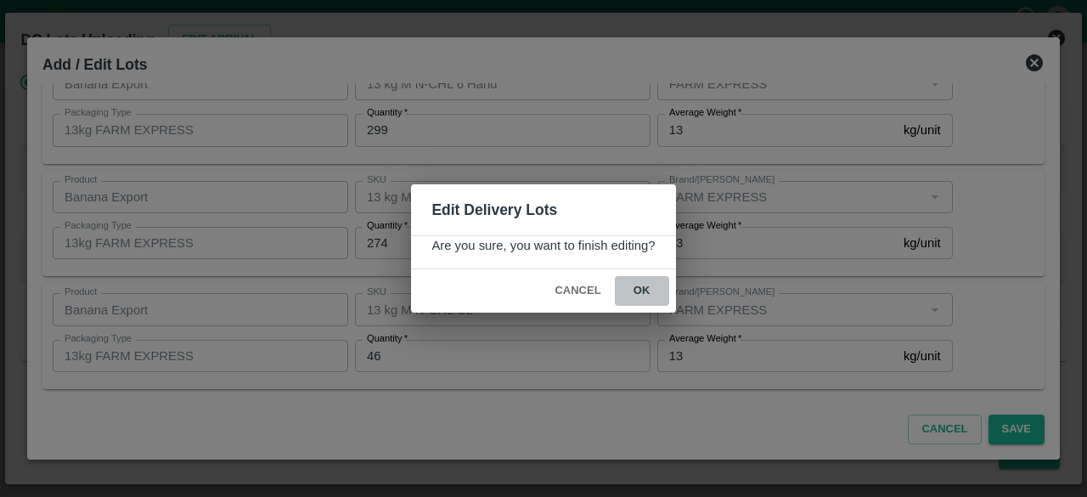
click at [638, 278] on button "ok" at bounding box center [642, 291] width 54 height 30
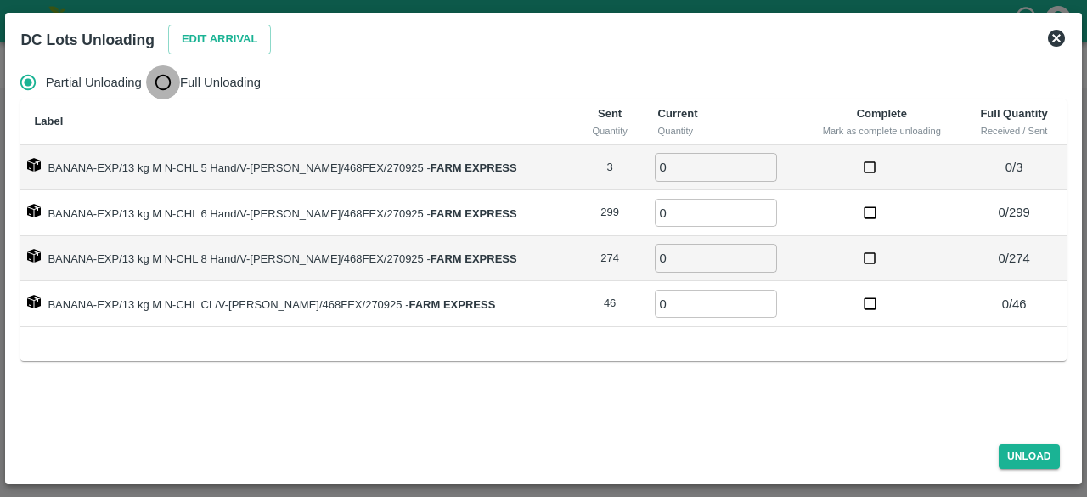
click at [171, 82] on input "Full Unloading" at bounding box center [163, 82] width 34 height 34
radio input "true"
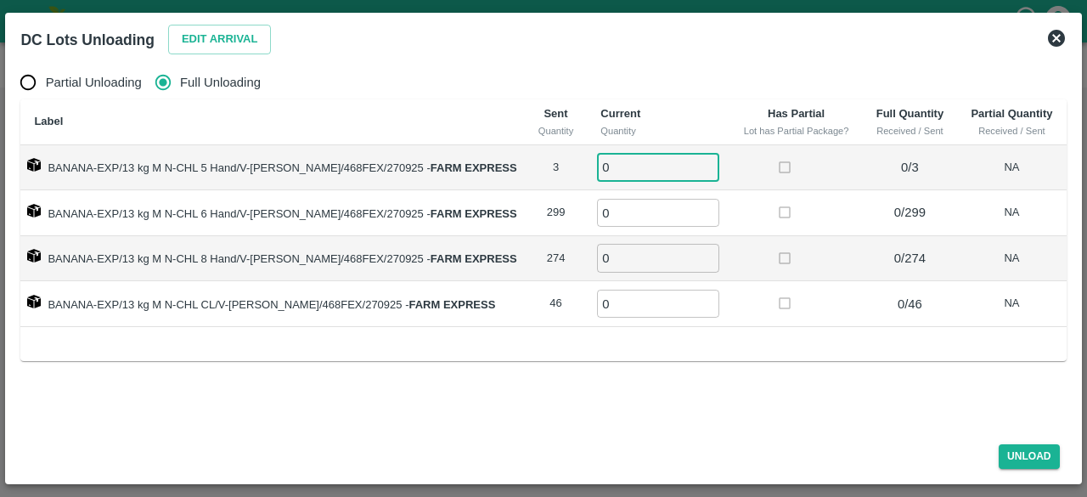
click at [631, 165] on input "0" at bounding box center [658, 167] width 122 height 28
type input "3"
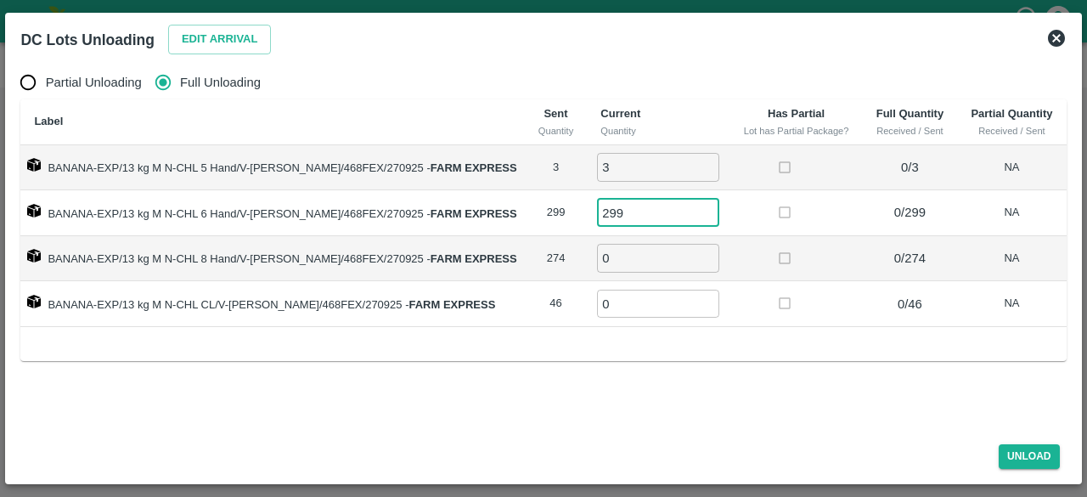
type input "299"
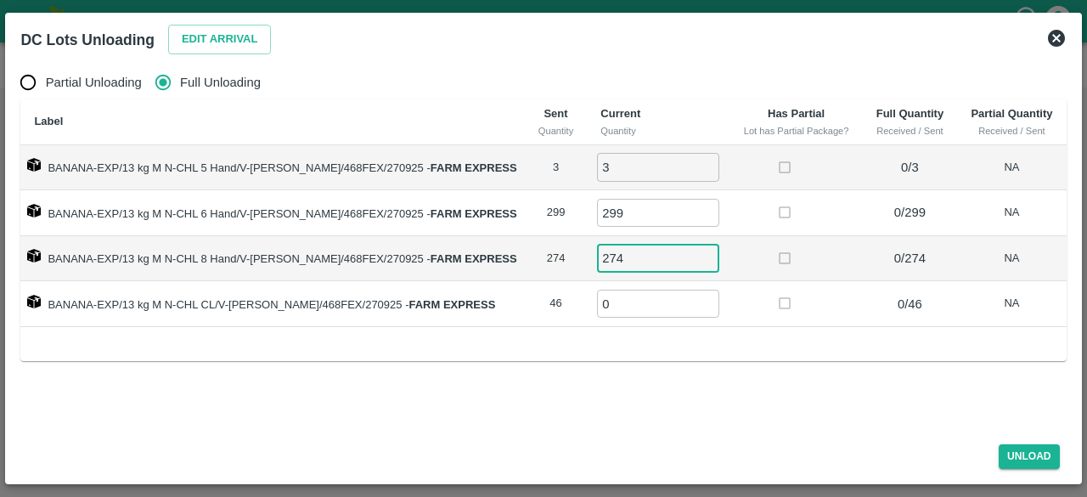
type input "274"
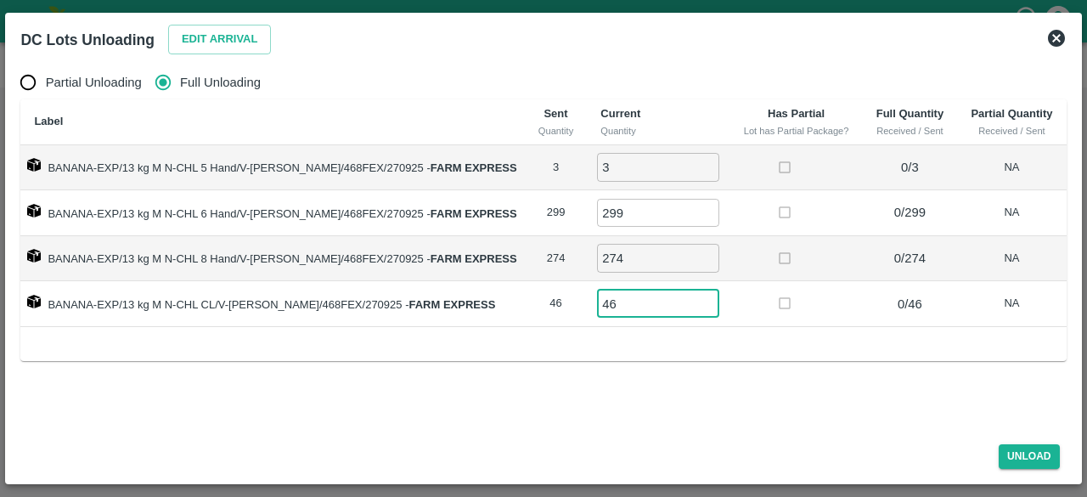
type input "46"
click at [1035, 463] on button "Unload" at bounding box center [1028, 456] width 61 height 25
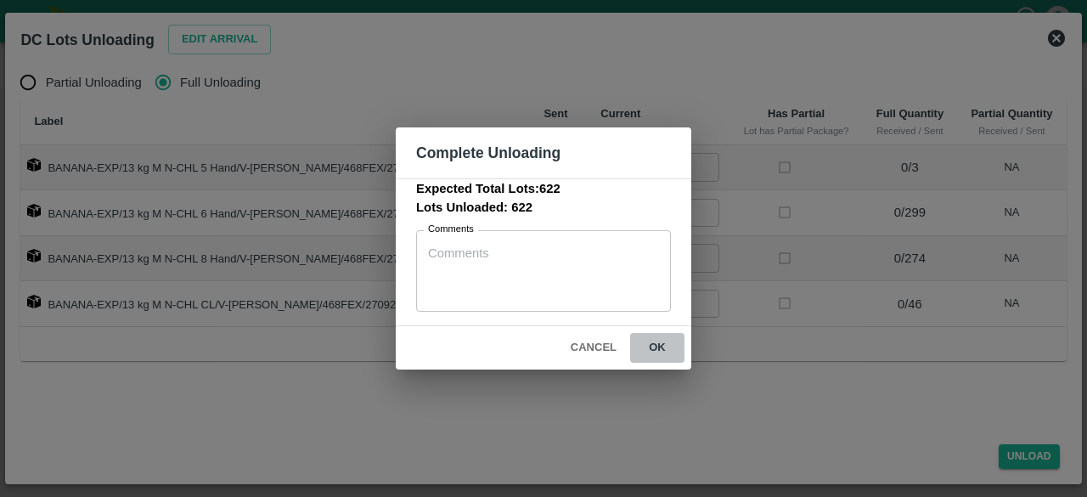
click at [658, 344] on button "ok" at bounding box center [657, 348] width 54 height 30
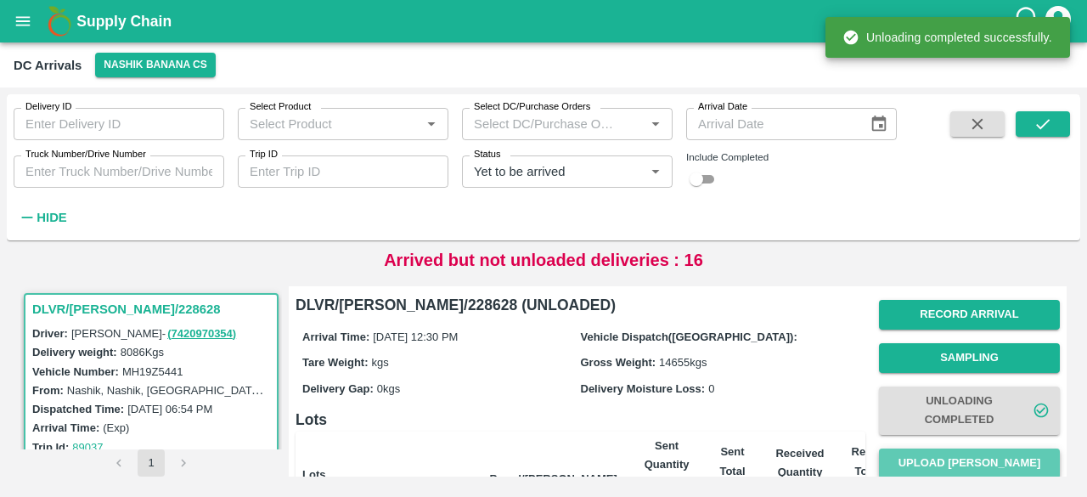
click at [976, 454] on button "Upload [PERSON_NAME]" at bounding box center [969, 463] width 181 height 30
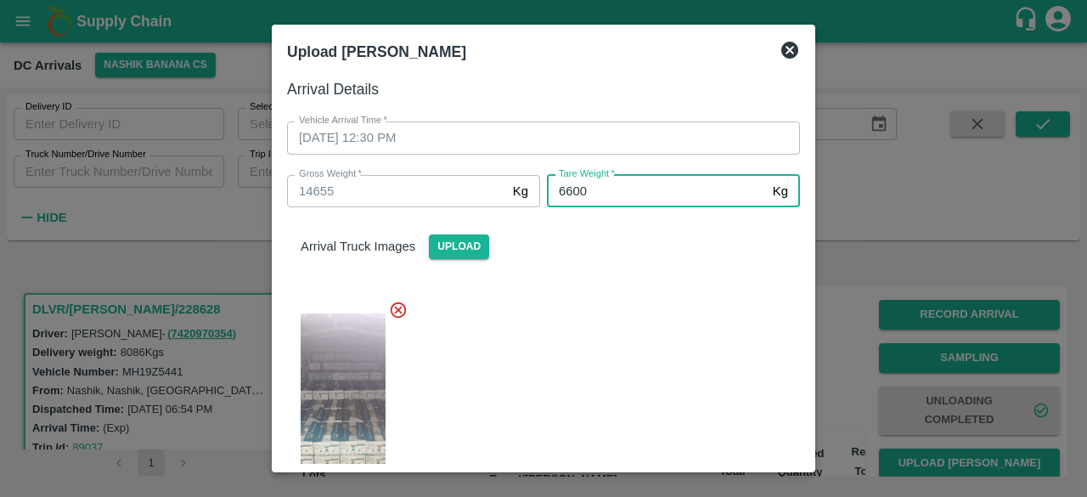
type input "6600"
click at [649, 357] on div at bounding box center [536, 402] width 526 height 233
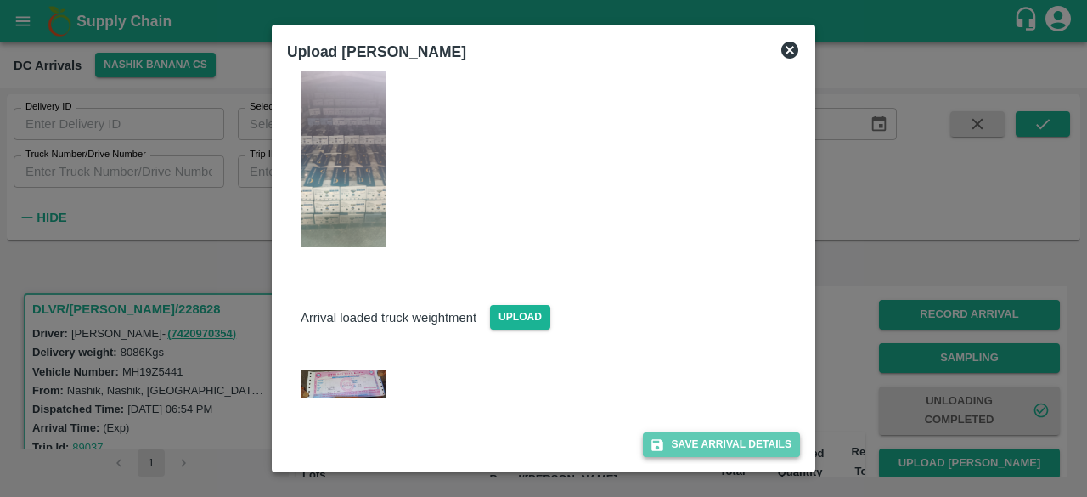
click at [705, 453] on button "Save Arrival Details" at bounding box center [721, 444] width 157 height 25
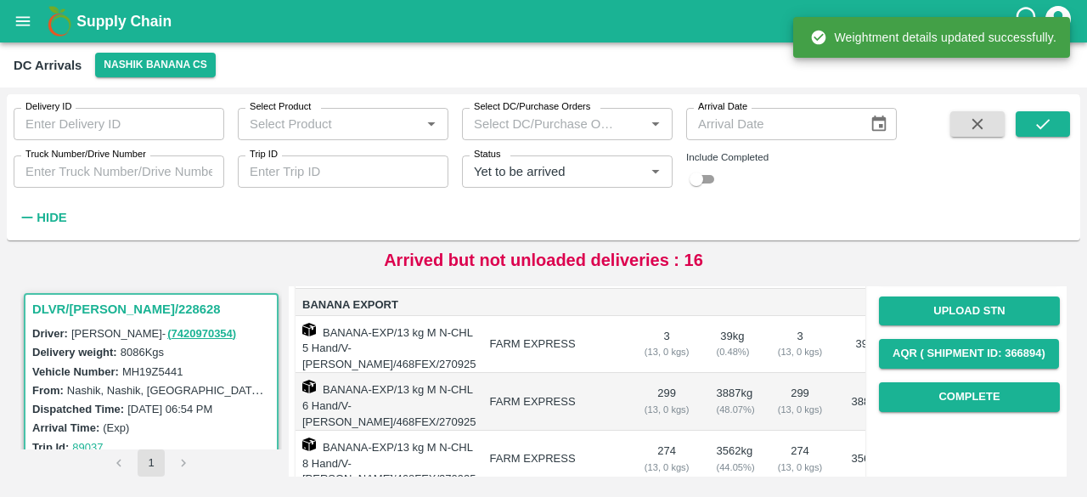
scroll to position [240, 0]
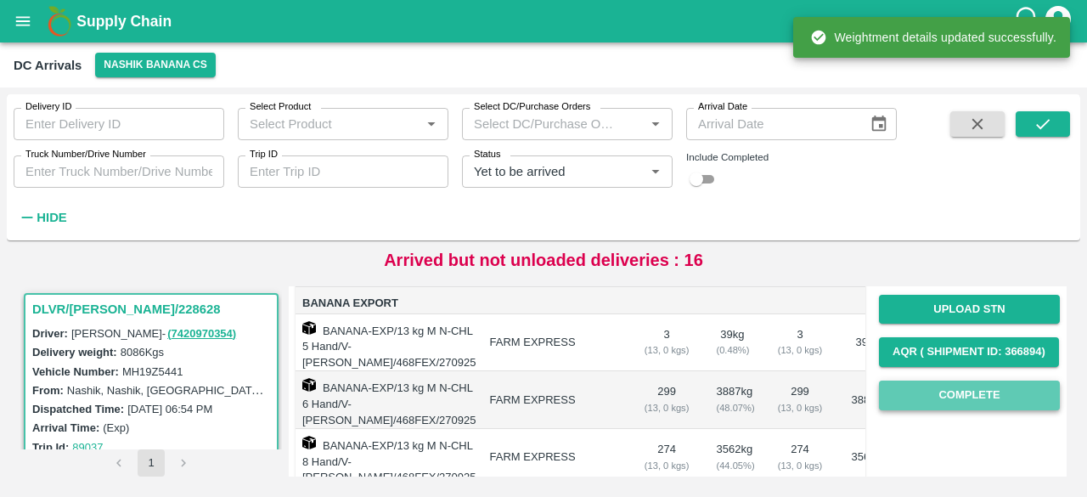
click at [961, 402] on button "Complete" at bounding box center [969, 395] width 181 height 30
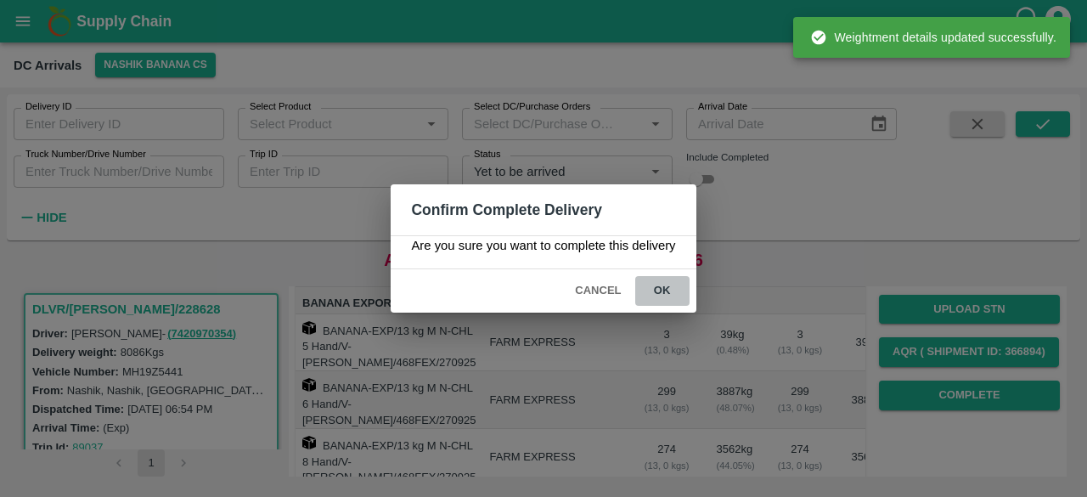
click at [660, 284] on button "ok" at bounding box center [662, 291] width 54 height 30
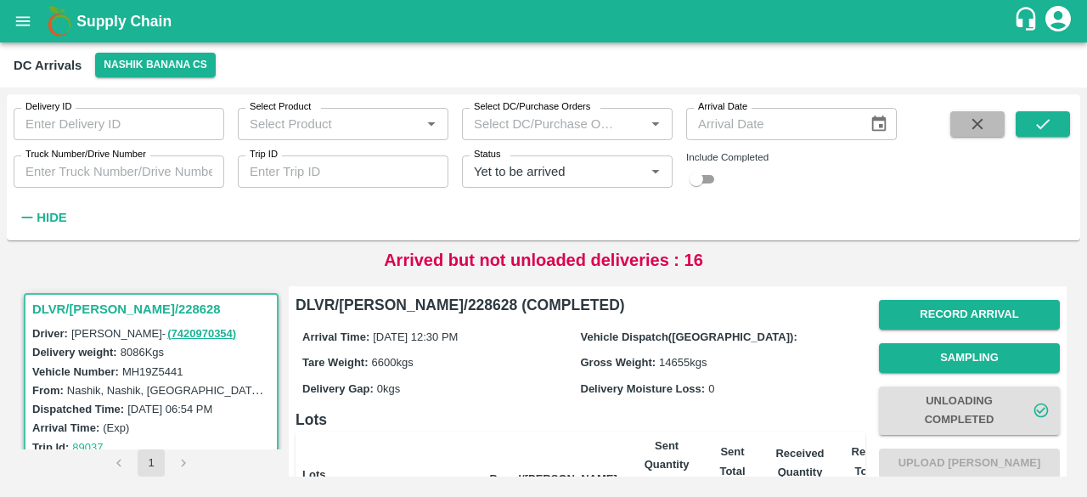
click at [980, 116] on icon "button" at bounding box center [977, 124] width 19 height 19
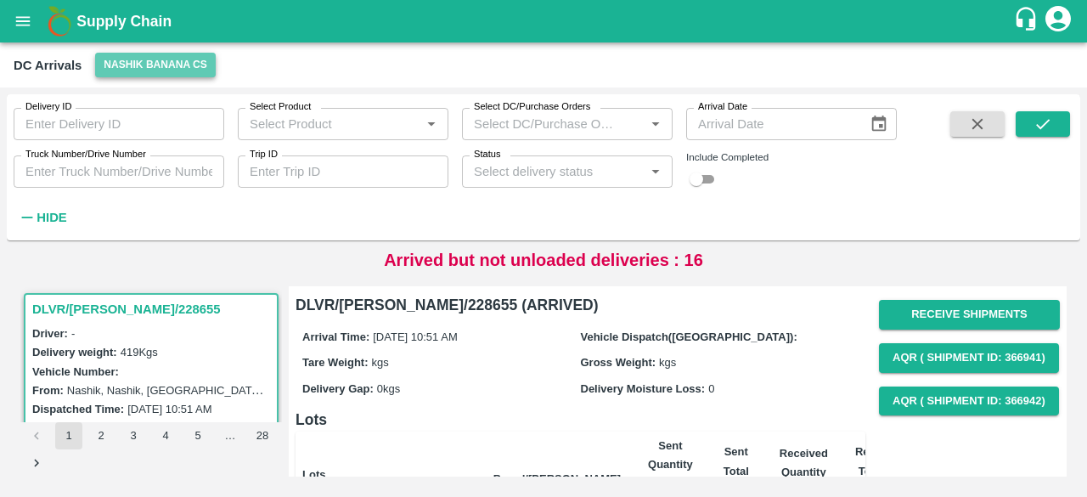
click at [152, 71] on button "Nashik Banana CS" at bounding box center [155, 65] width 121 height 25
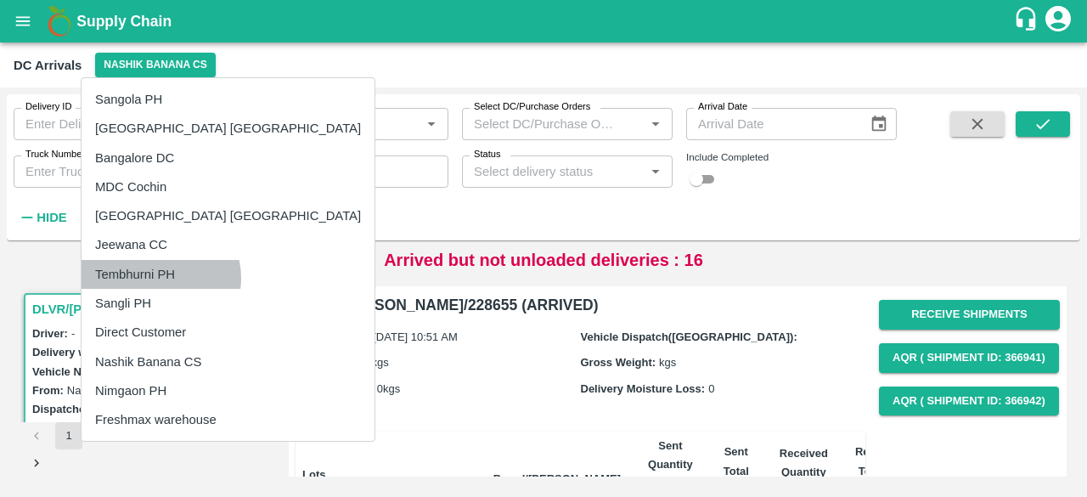
click at [160, 278] on li "Tembhurni PH" at bounding box center [228, 274] width 293 height 29
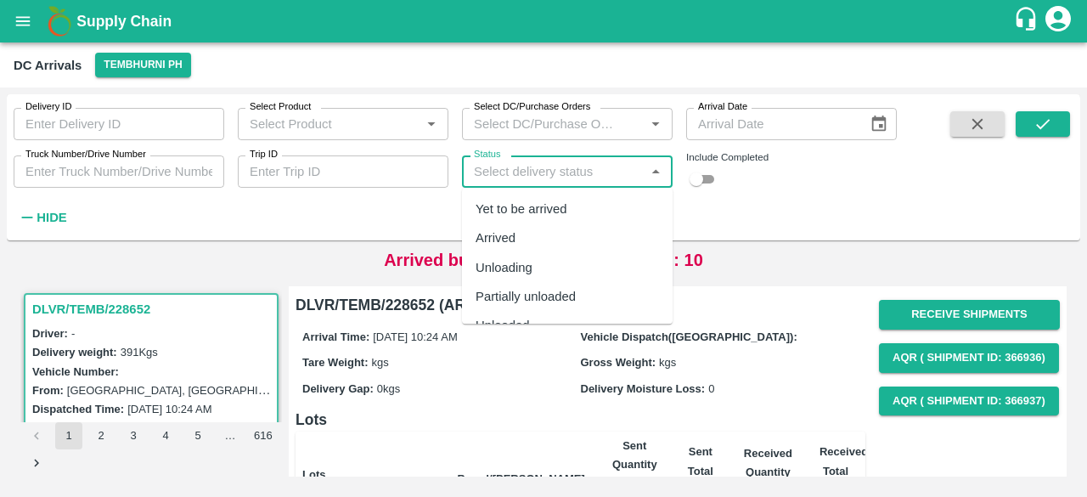
click at [561, 177] on input "Status" at bounding box center [553, 171] width 172 height 22
click at [543, 206] on div "Yet to be arrived" at bounding box center [521, 209] width 92 height 19
type input "Yet to be arrived"
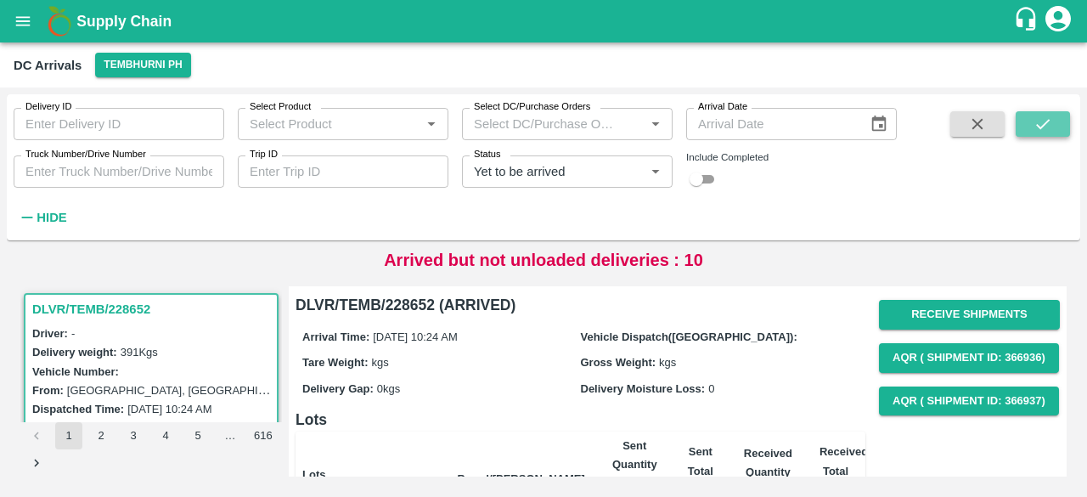
click at [1036, 122] on icon "submit" at bounding box center [1042, 124] width 19 height 19
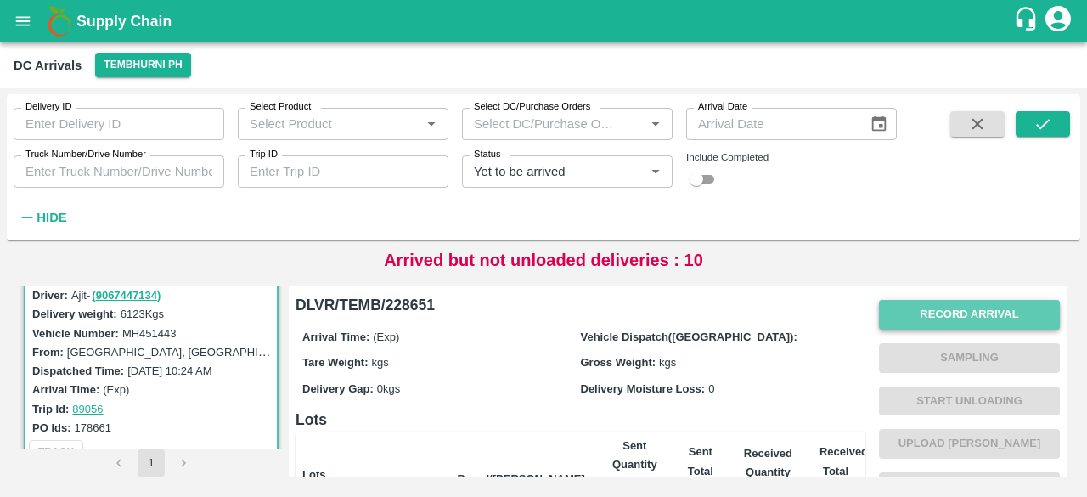
click at [963, 318] on button "Record Arrival" at bounding box center [969, 315] width 181 height 30
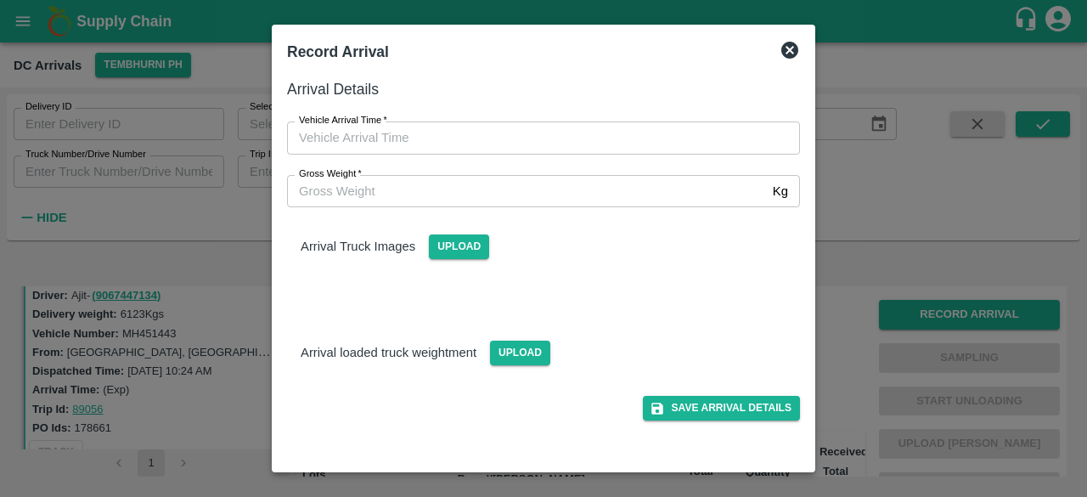
type input "DD/MM/YYYY hh:mm aa"
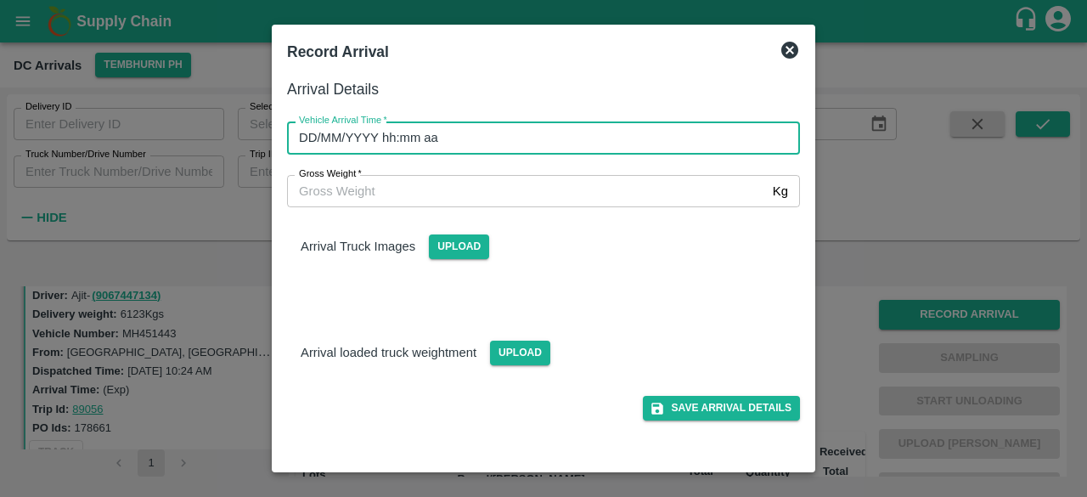
click at [596, 141] on input "DD/MM/YYYY hh:mm aa" at bounding box center [537, 137] width 501 height 32
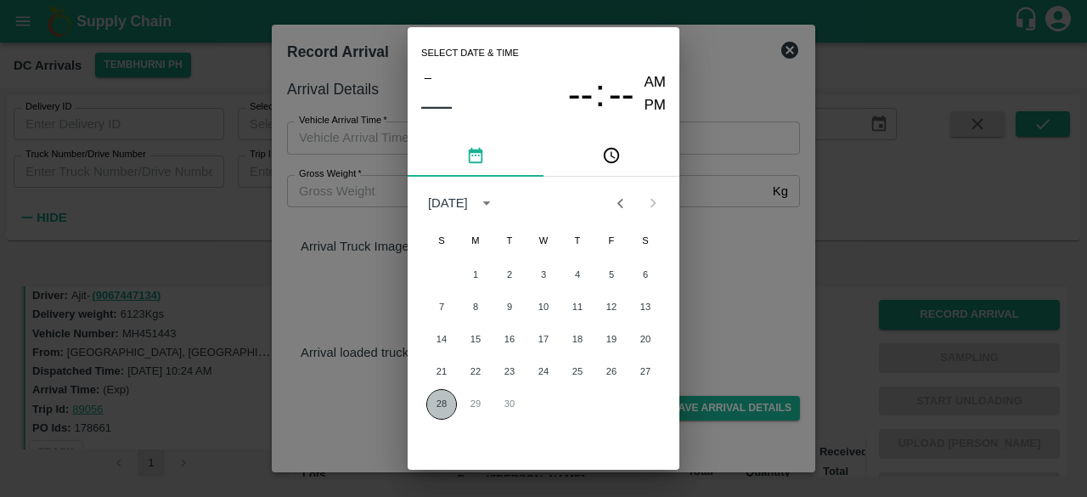
click at [446, 408] on button "28" at bounding box center [441, 404] width 31 height 31
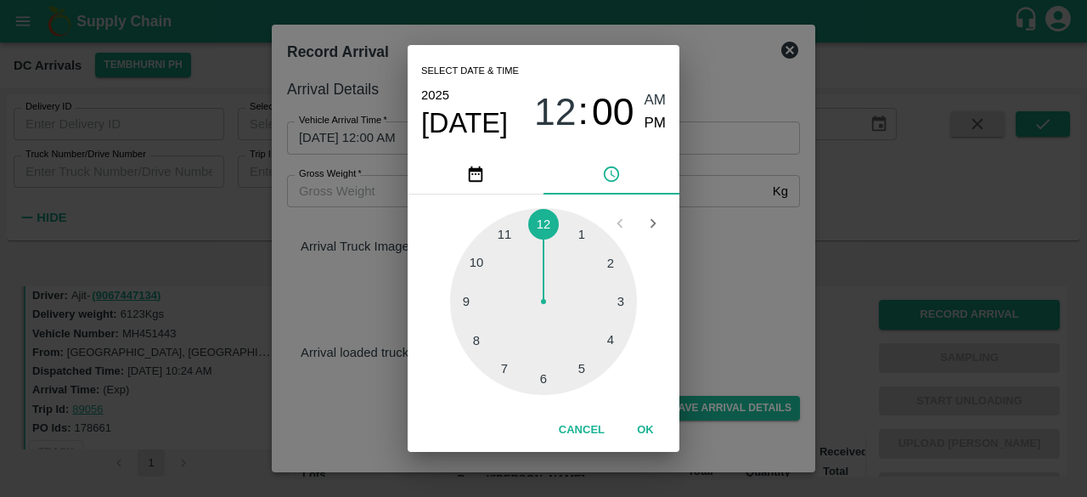
click at [476, 262] on div at bounding box center [543, 301] width 187 height 187
click at [615, 267] on div at bounding box center [543, 301] width 187 height 187
type input "[DATE] 10:11 AM"
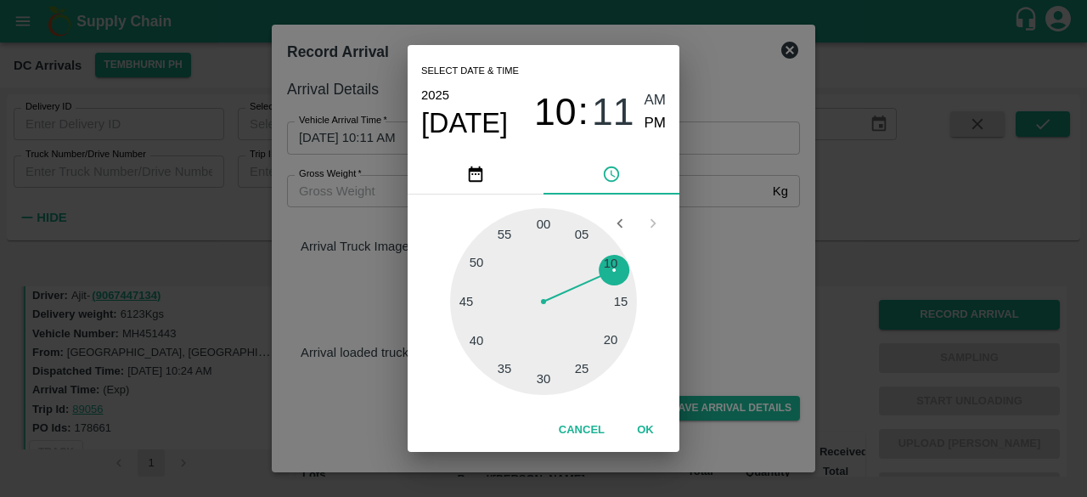
click at [728, 245] on div "Select date & time [DATE] 10 : 11 AM PM 05 10 15 20 25 30 35 40 45 50 55 00 Can…" at bounding box center [543, 248] width 1087 height 497
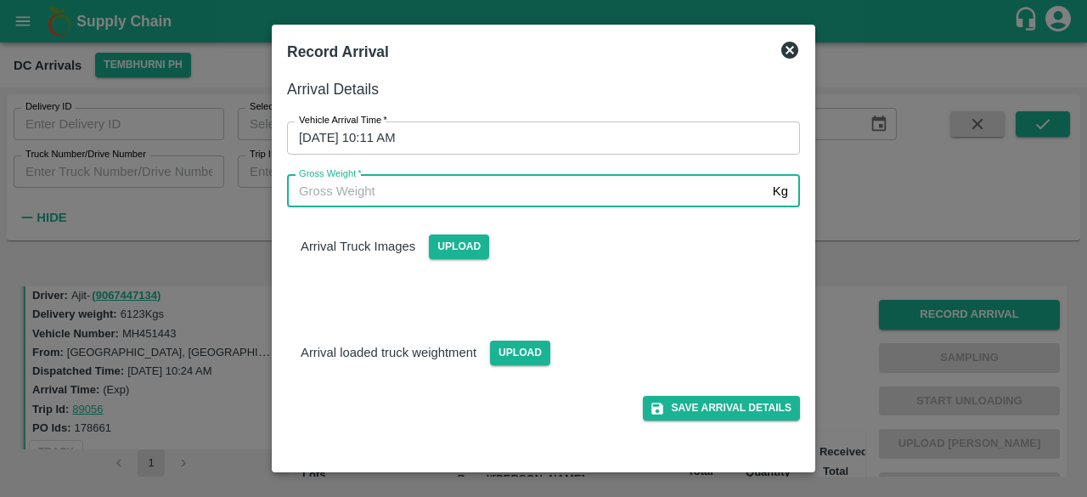
click at [329, 193] on input "Gross Weight   *" at bounding box center [526, 191] width 479 height 32
type input "11390"
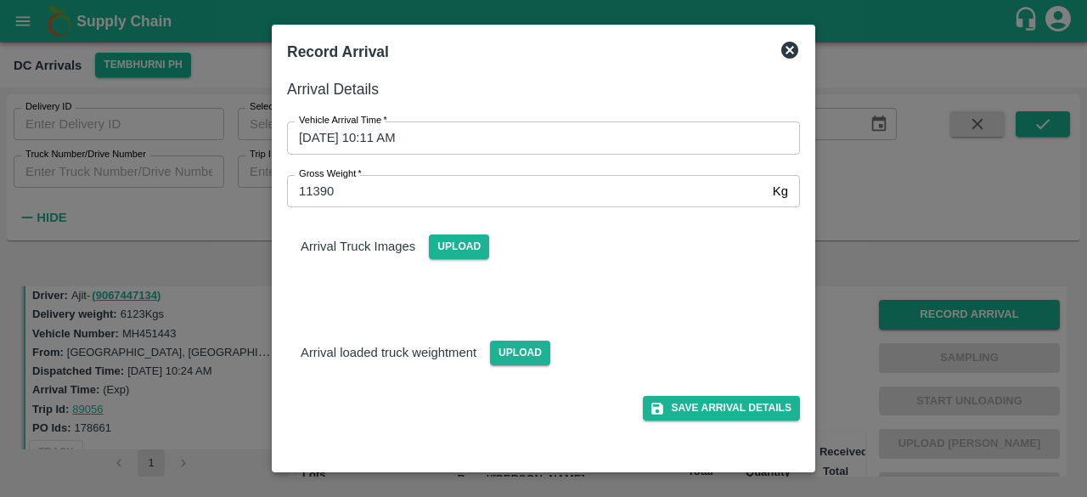
click at [523, 366] on div "Save Arrival Details" at bounding box center [536, 392] width 526 height 55
click at [458, 245] on span "Upload" at bounding box center [459, 246] width 60 height 25
click at [0, 0] on input "Upload" at bounding box center [0, 0] width 0 height 0
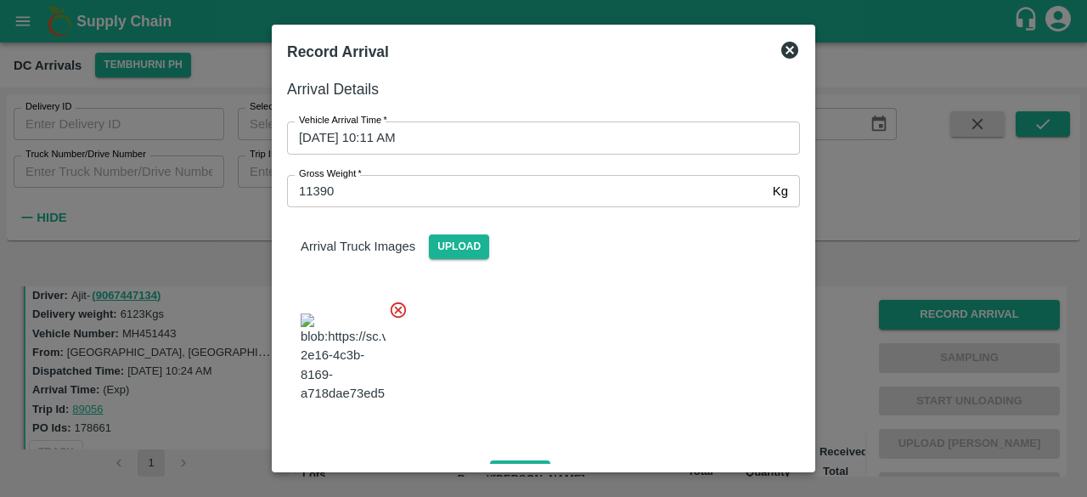
scroll to position [107, 0]
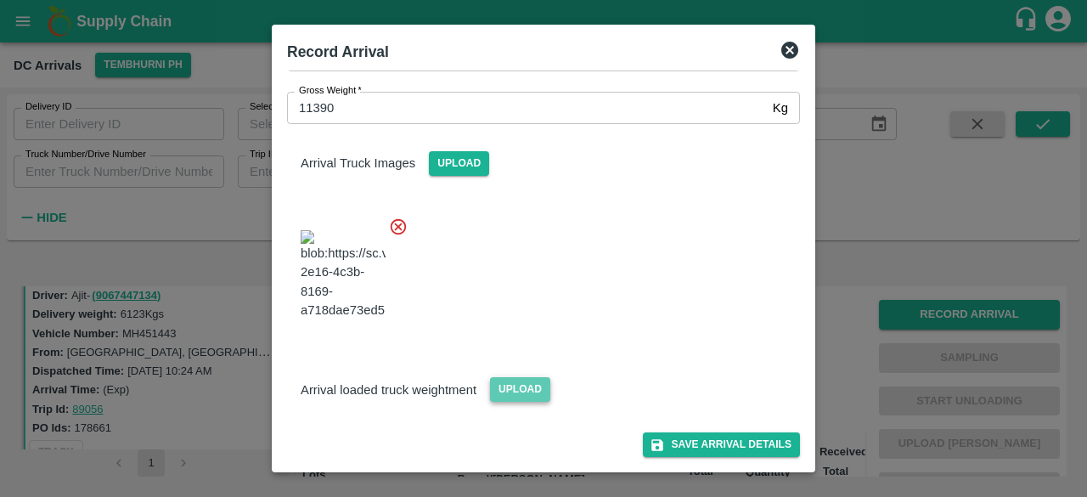
click at [513, 391] on span "Upload" at bounding box center [520, 389] width 60 height 25
click at [0, 0] on input "Upload" at bounding box center [0, 0] width 0 height 0
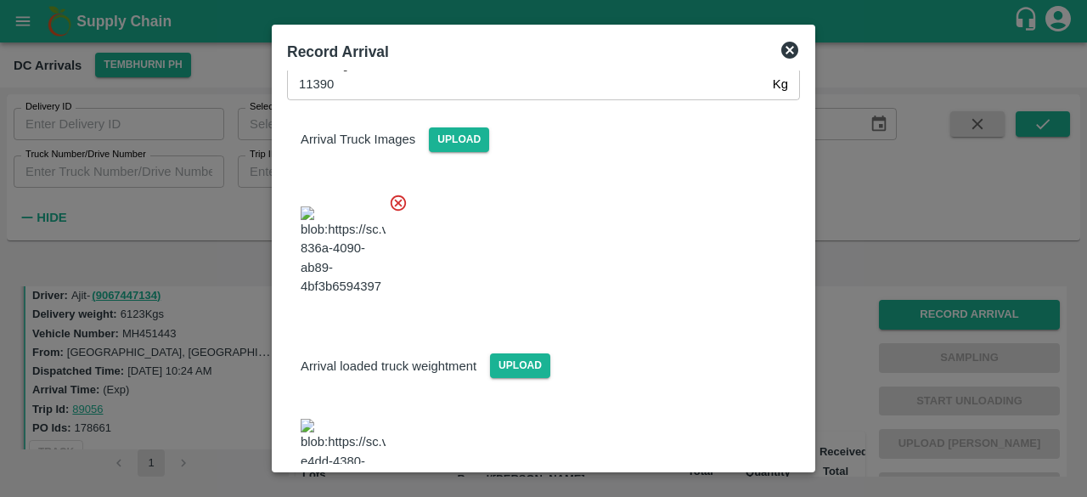
scroll to position [188, 0]
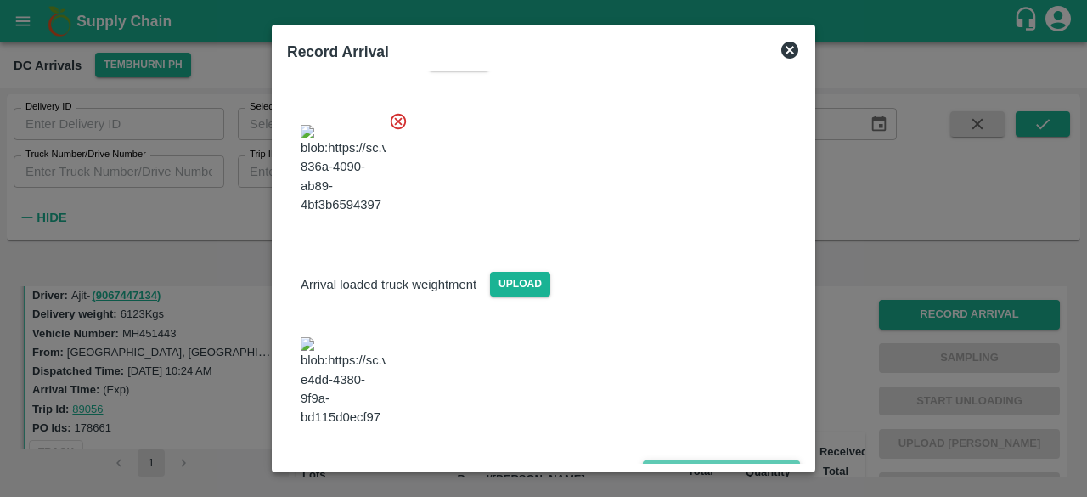
click at [700, 460] on button "Save Arrival Details" at bounding box center [721, 472] width 157 height 25
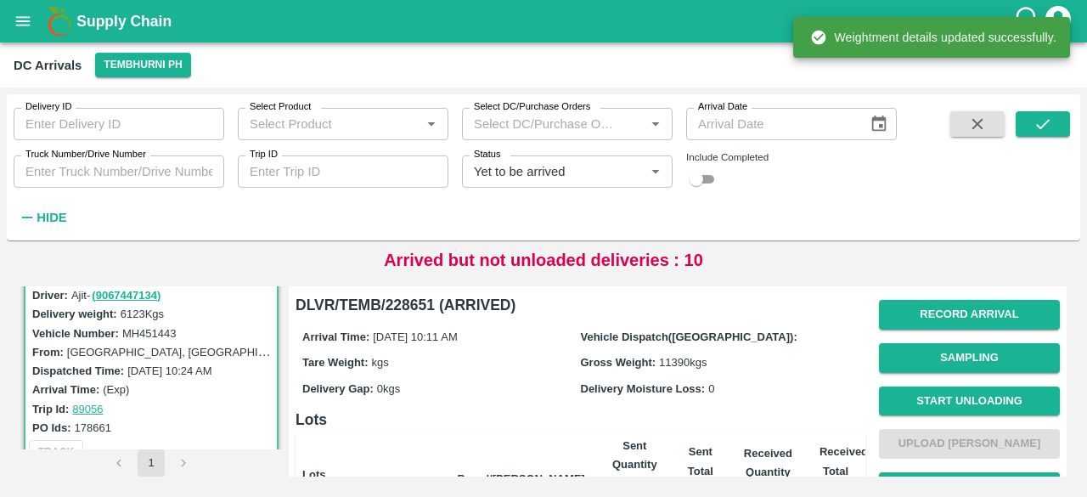
click at [971, 397] on button "Start Unloading" at bounding box center [969, 401] width 181 height 30
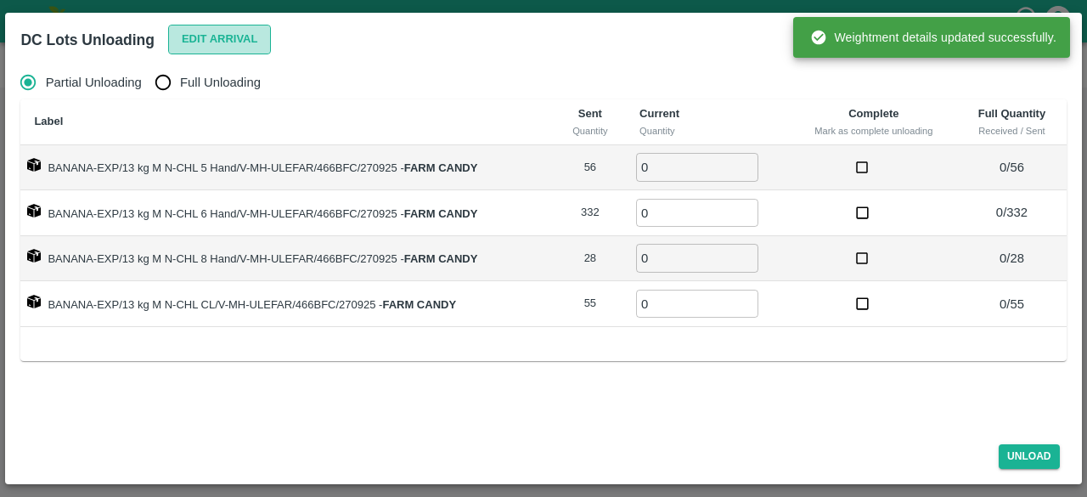
click at [211, 43] on button "Edit Arrival" at bounding box center [220, 40] width 104 height 30
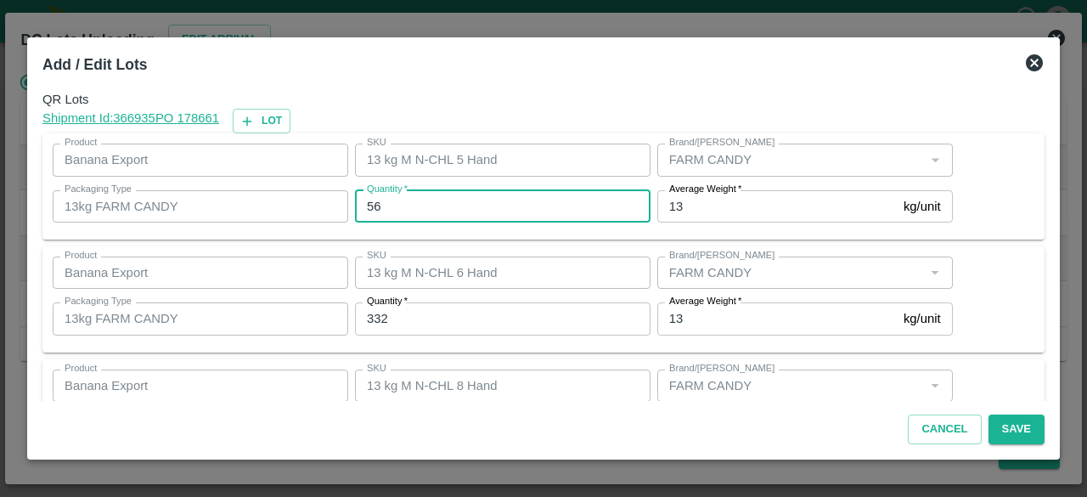
click at [368, 205] on input "56" at bounding box center [502, 206] width 295 height 32
type input "93"
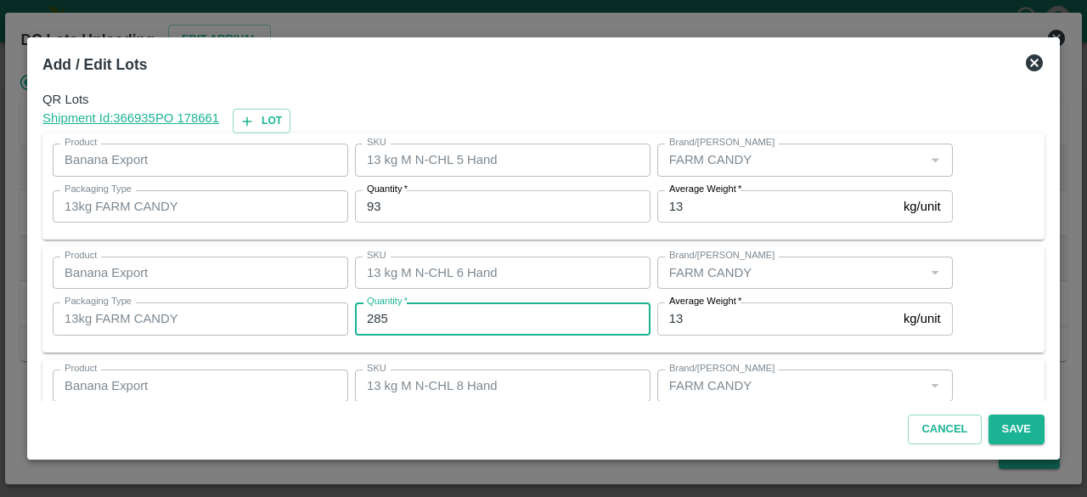
type input "285"
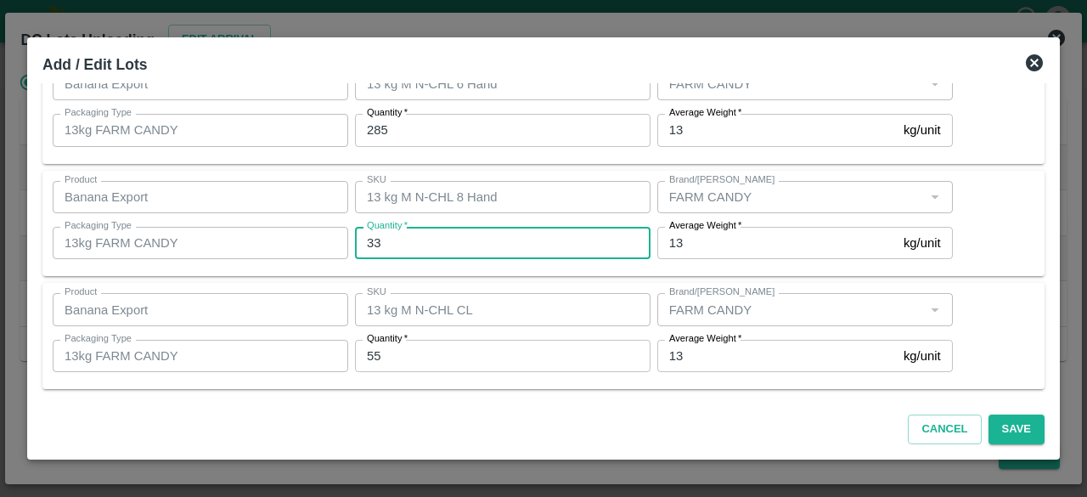
type input "33"
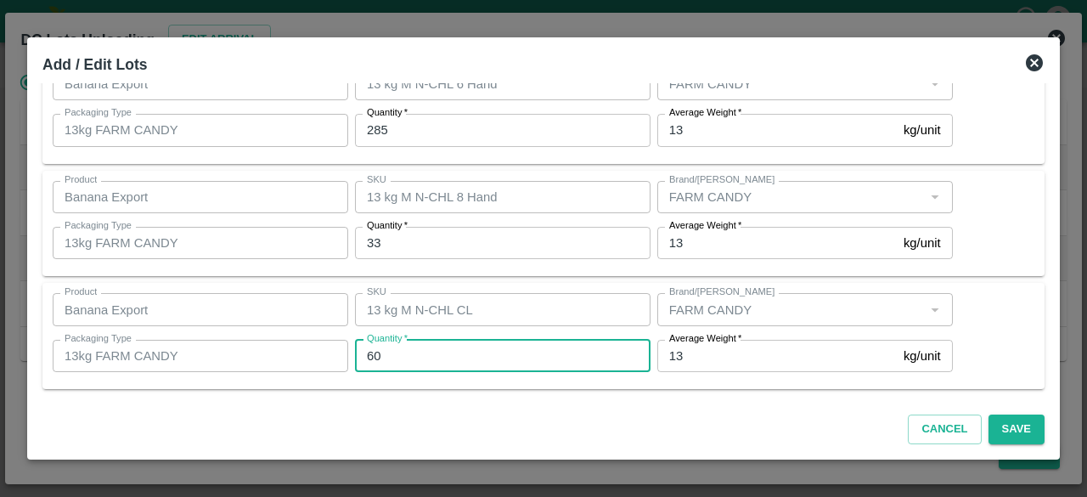
type input "60"
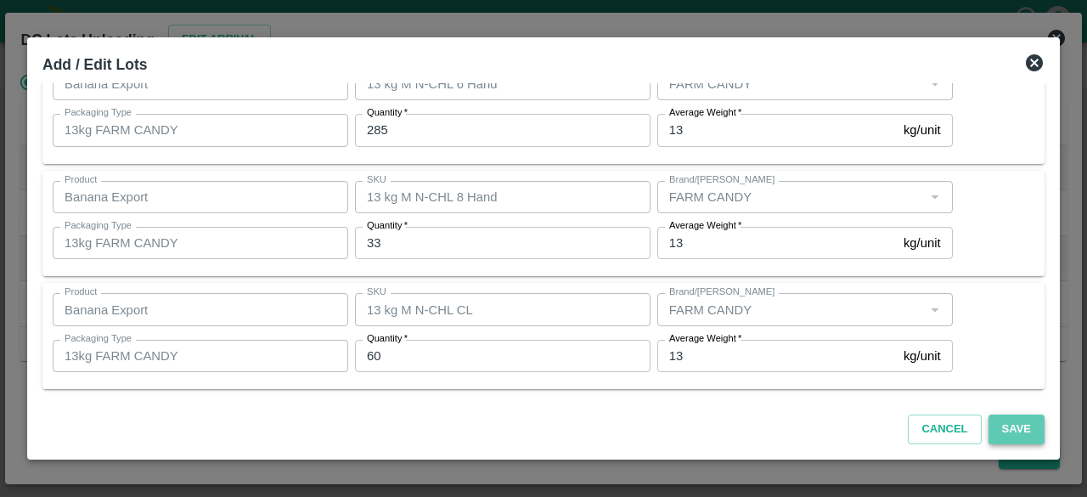
click at [1012, 434] on button "Save" at bounding box center [1016, 429] width 56 height 30
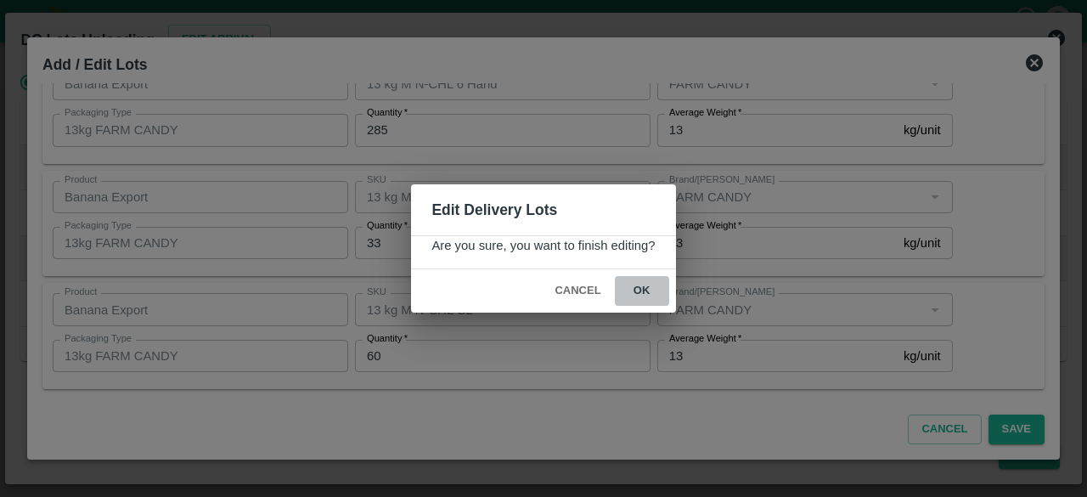
click at [640, 292] on button "ok" at bounding box center [642, 291] width 54 height 30
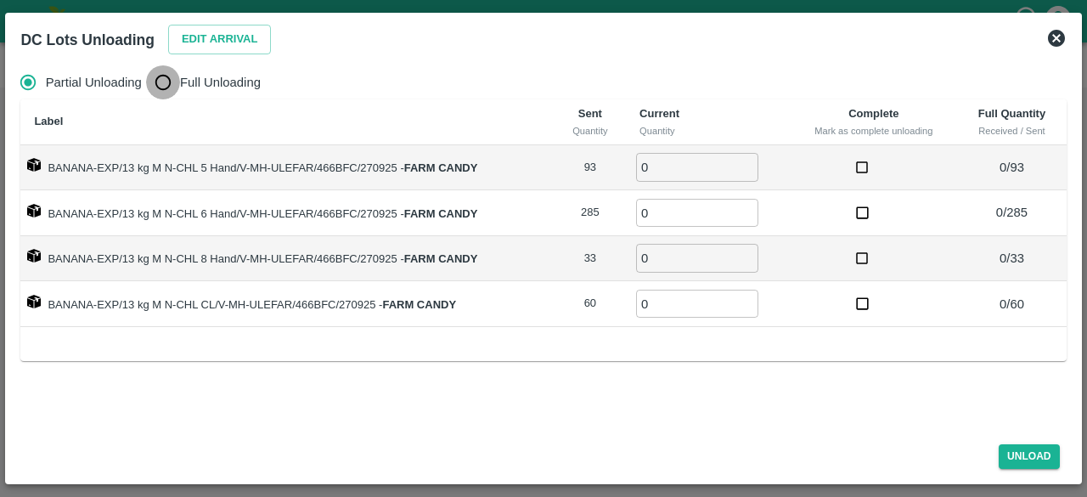
click at [166, 86] on input "Full Unloading" at bounding box center [163, 82] width 34 height 34
radio input "true"
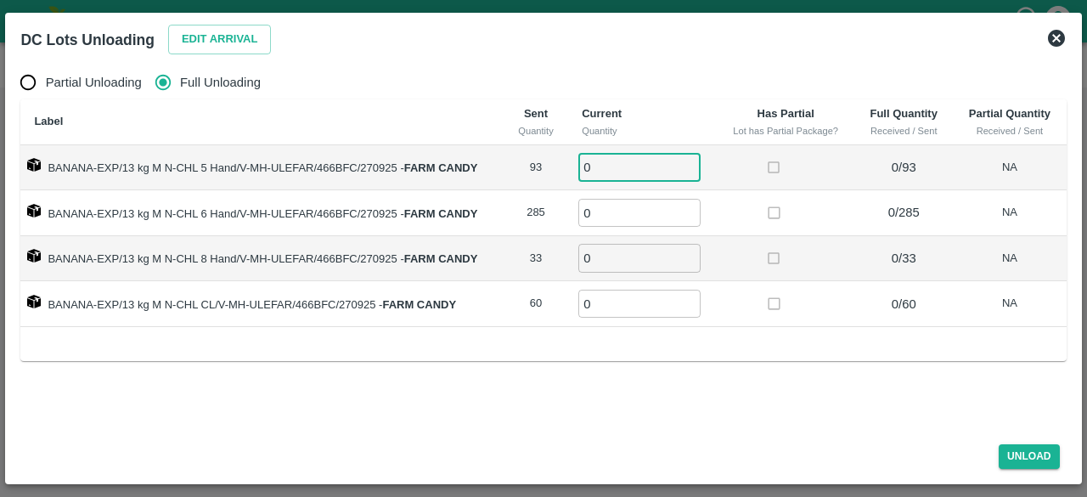
click at [637, 159] on input "0" at bounding box center [639, 167] width 122 height 28
type input "903"
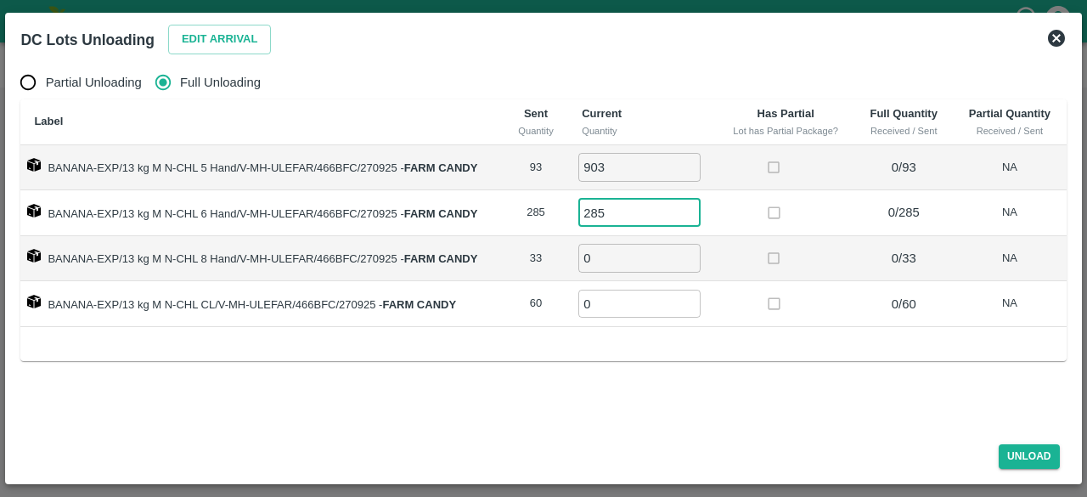
type input "285"
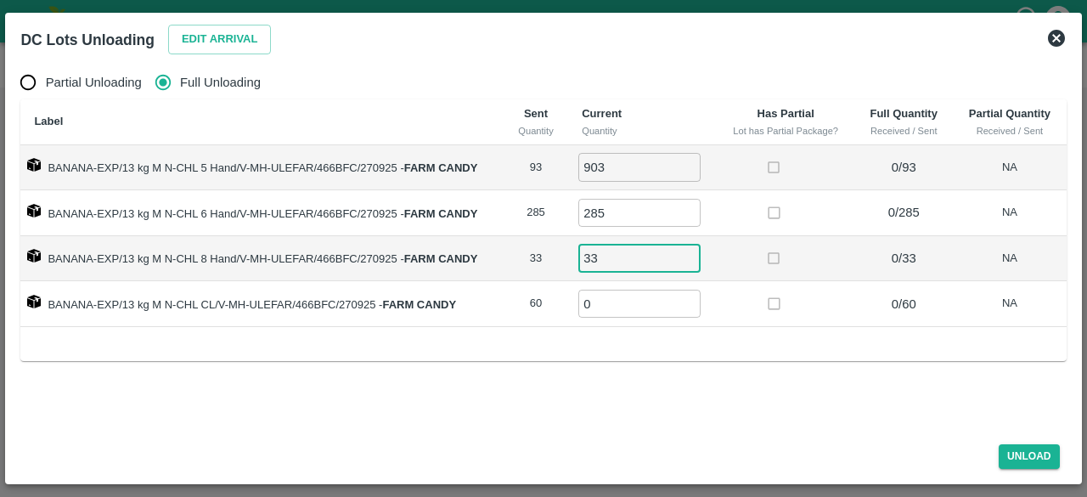
type input "33"
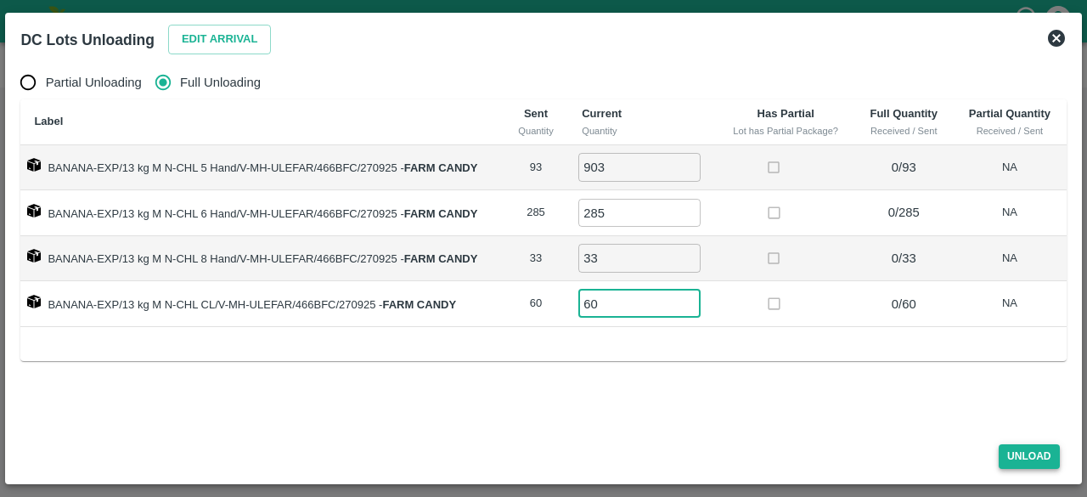
type input "60"
click at [1017, 454] on button "Unload" at bounding box center [1028, 456] width 61 height 25
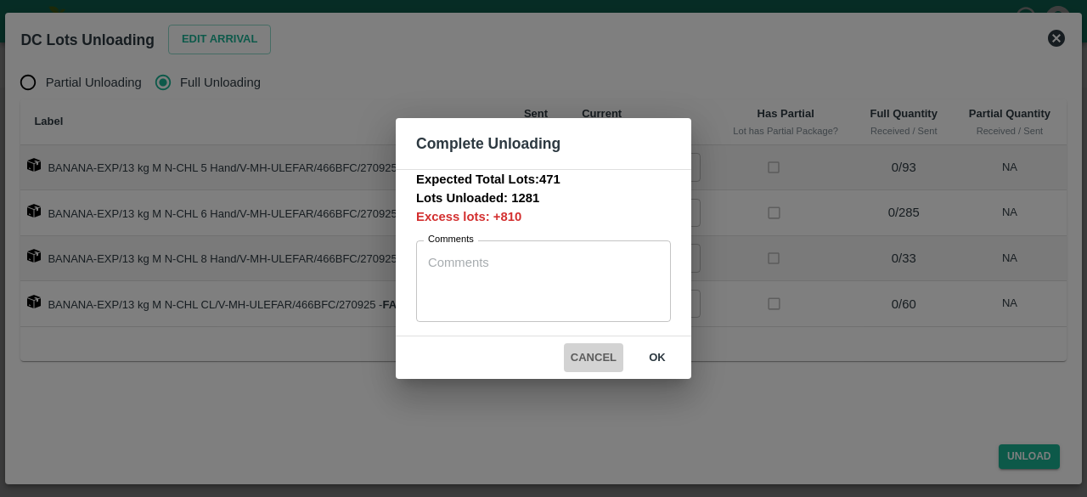
click at [598, 356] on button "Cancel" at bounding box center [593, 358] width 59 height 30
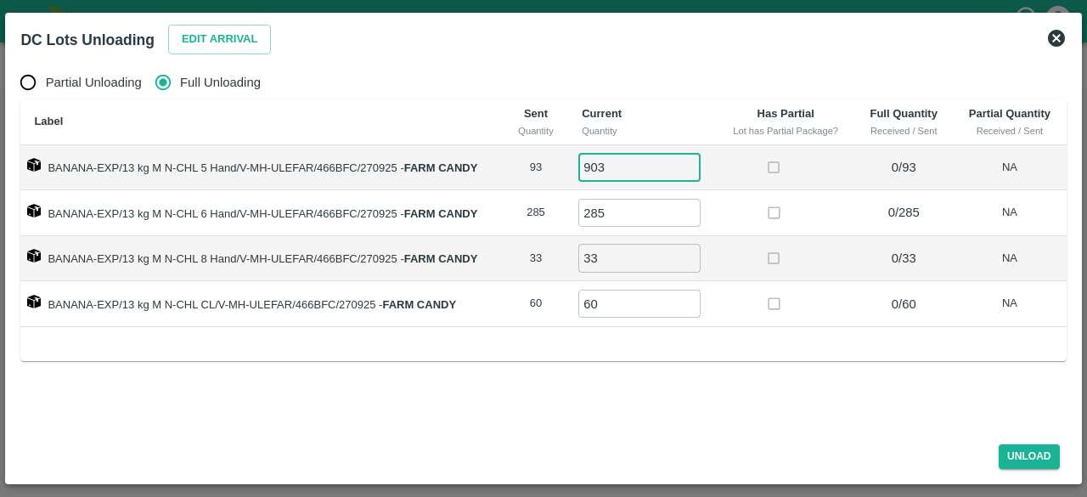
click at [610, 165] on input "903" at bounding box center [639, 167] width 122 height 28
type input "93"
click at [1021, 453] on button "Unload" at bounding box center [1028, 456] width 61 height 25
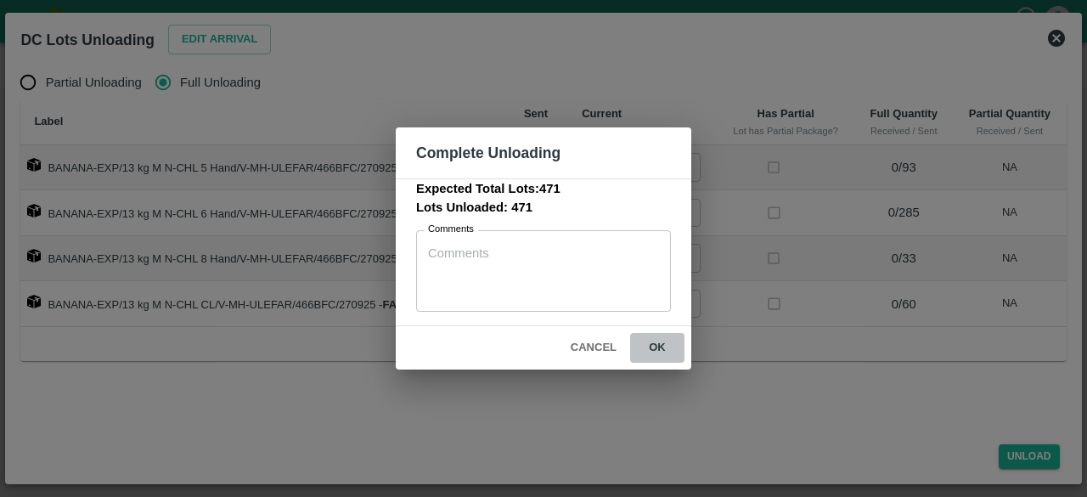
click at [655, 345] on button "ok" at bounding box center [657, 348] width 54 height 30
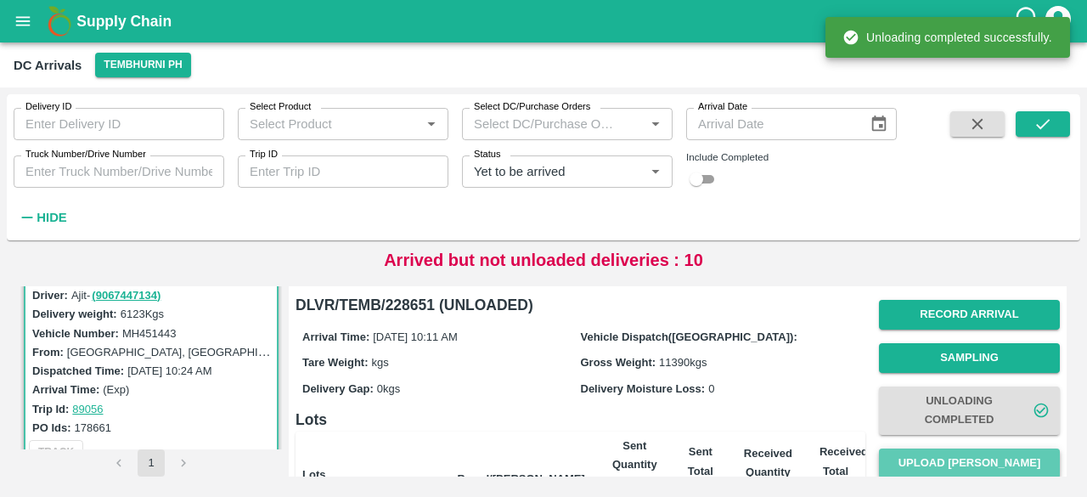
click at [964, 466] on button "Upload [PERSON_NAME]" at bounding box center [969, 463] width 181 height 30
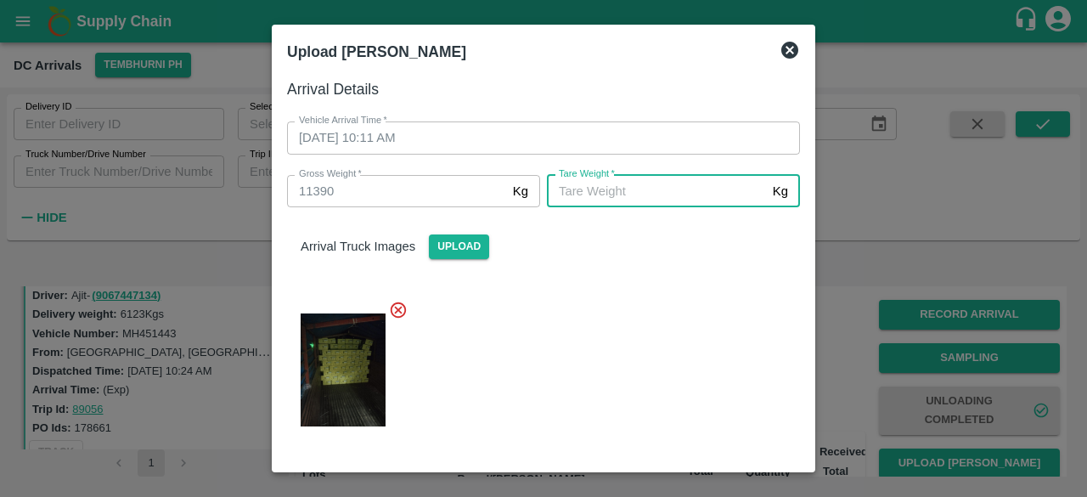
click at [665, 191] on input "[PERSON_NAME]   *" at bounding box center [656, 191] width 219 height 32
type input "4740"
click at [657, 393] on div at bounding box center [536, 364] width 526 height 157
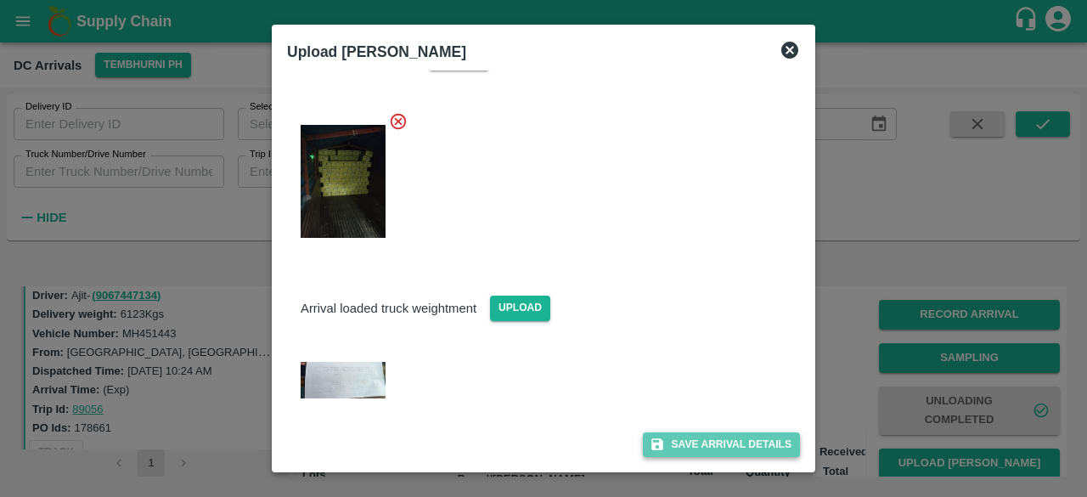
click at [706, 444] on button "Save Arrival Details" at bounding box center [721, 444] width 157 height 25
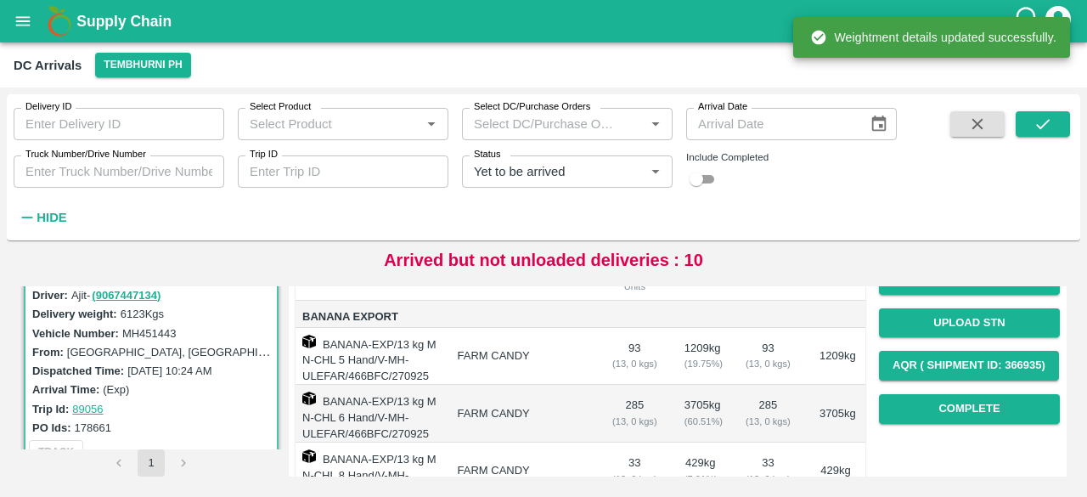
scroll to position [238, 0]
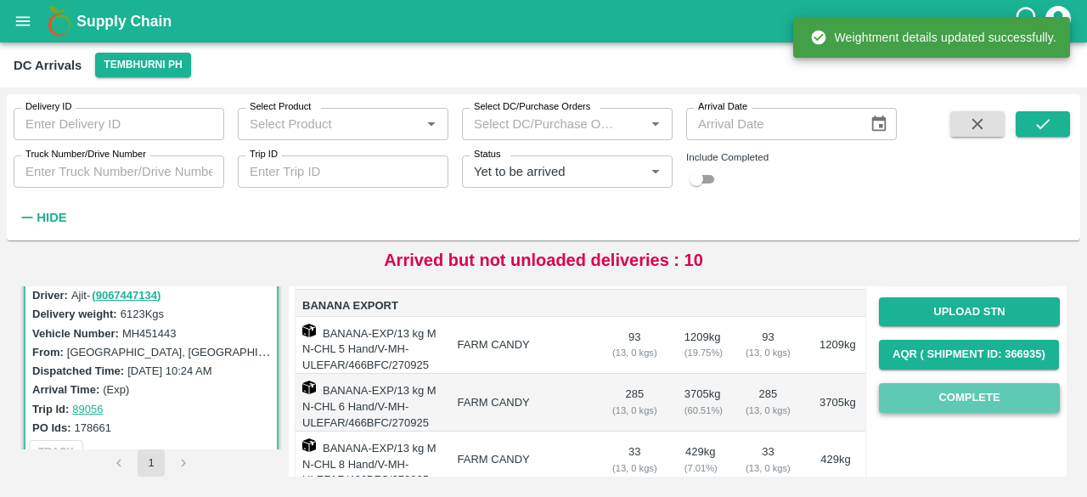
drag, startPoint x: 948, startPoint y: 412, endPoint x: 948, endPoint y: 389, distance: 22.9
click at [948, 389] on button "Complete" at bounding box center [969, 398] width 181 height 30
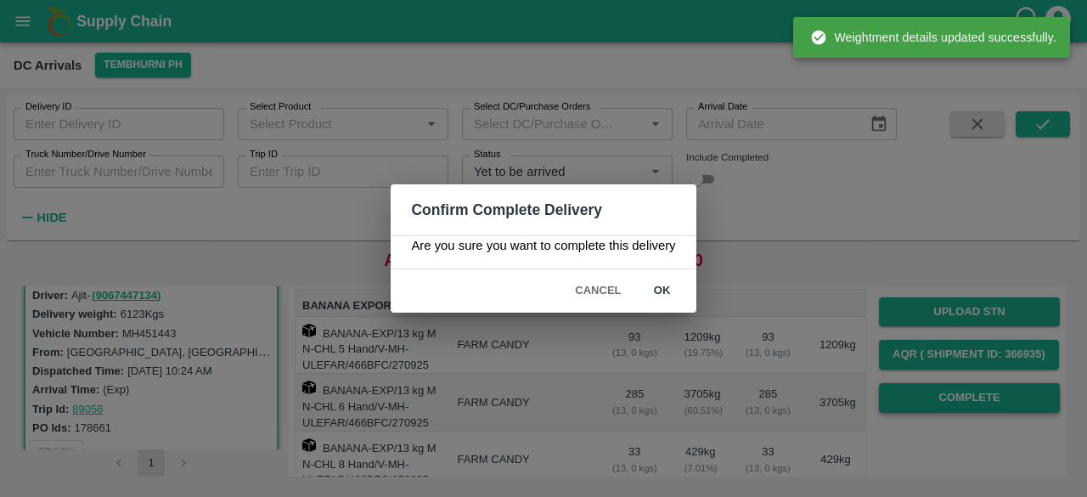
click at [948, 389] on div "Confirm Complete Delivery Are you sure you want to complete this delivery Cance…" at bounding box center [543, 248] width 1087 height 497
click at [661, 291] on button "ok" at bounding box center [662, 291] width 54 height 30
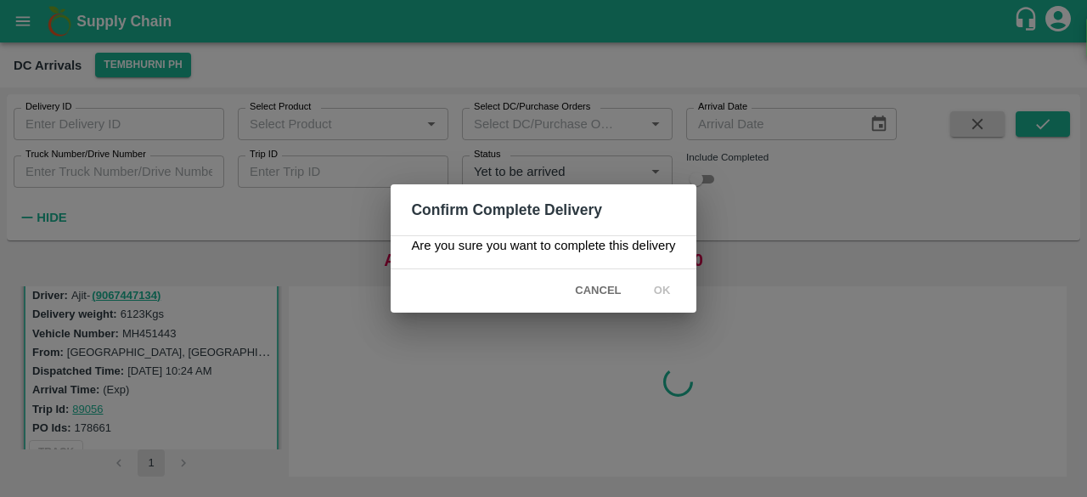
scroll to position [0, 0]
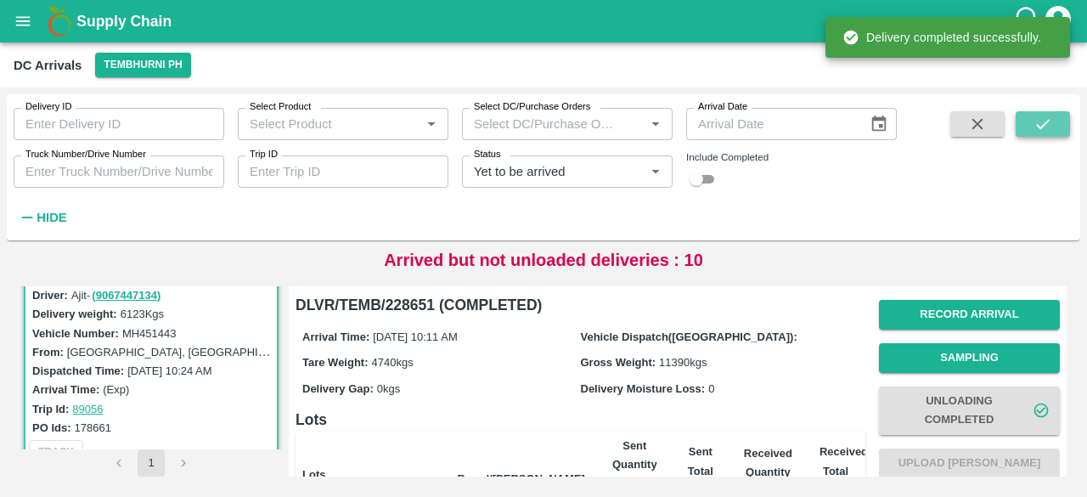
click at [1048, 130] on icon "submit" at bounding box center [1042, 124] width 19 height 19
